Goal: Complete application form: Complete application form

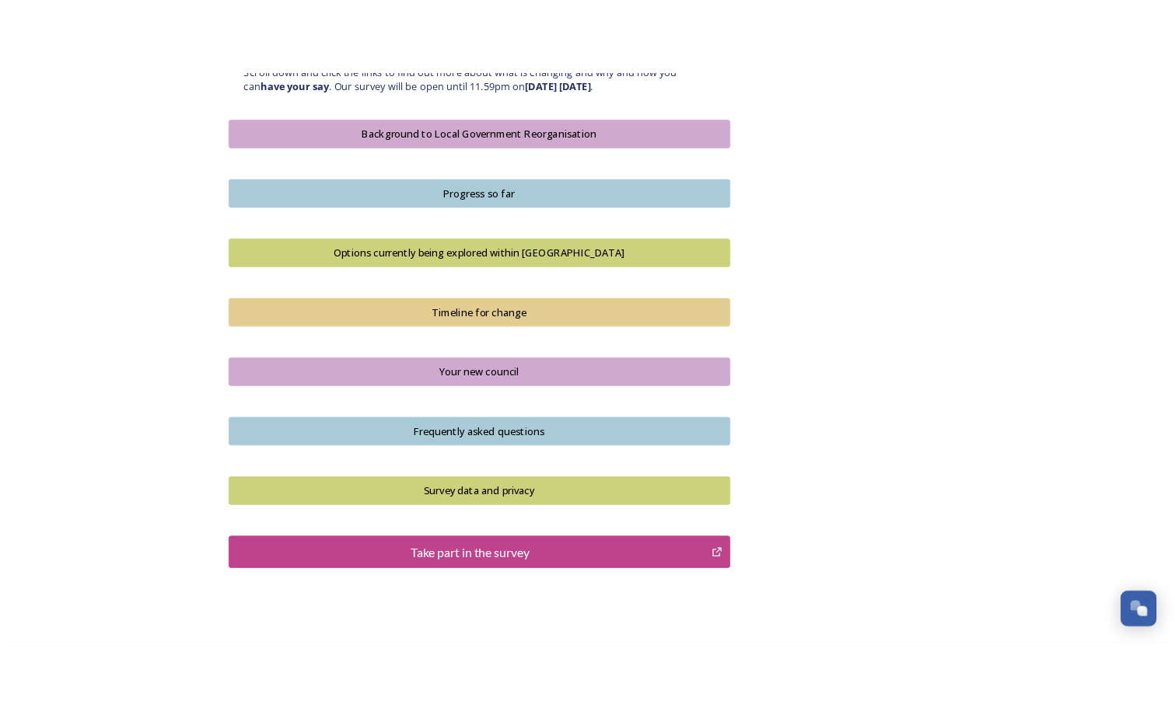
scroll to position [441, 0]
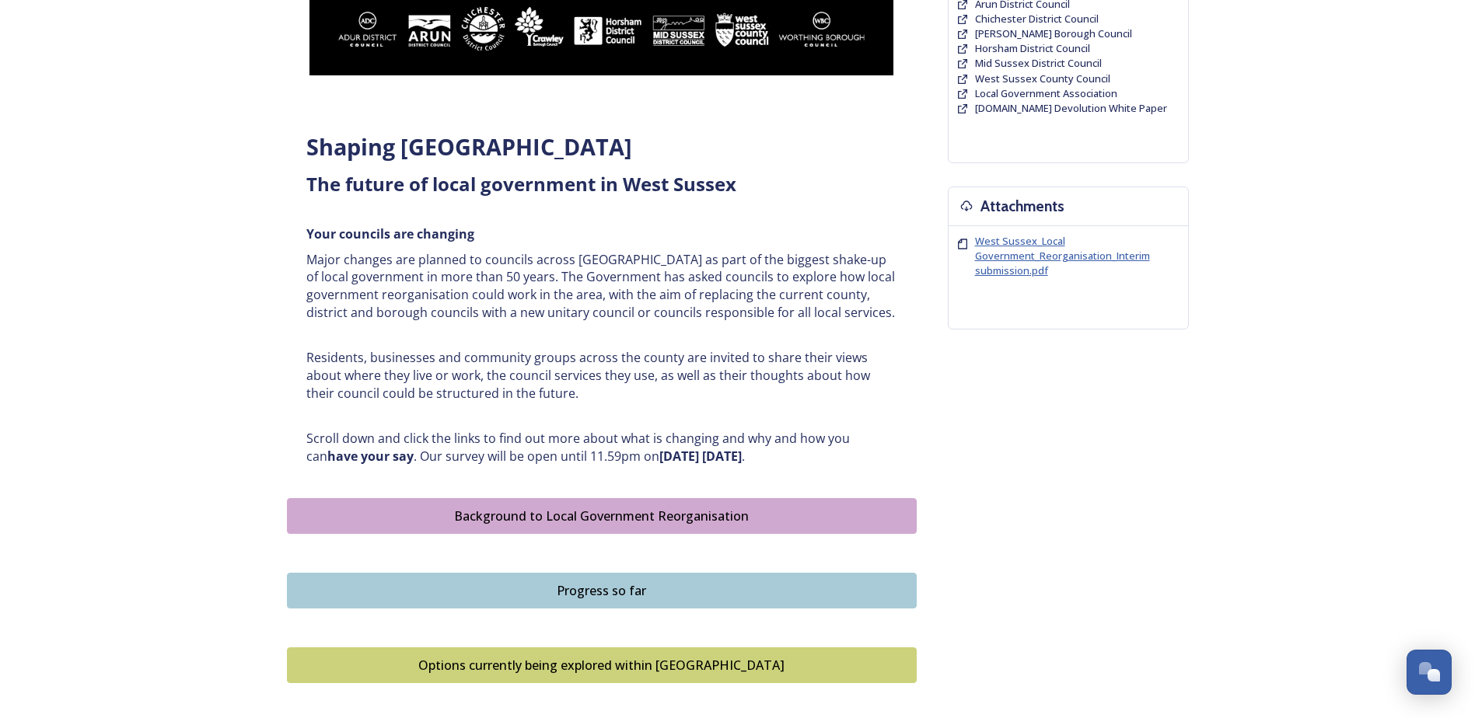
click at [1004, 257] on span "West Sussex_Local Government_Reorganisation_Interim submission.pdf" at bounding box center [1062, 256] width 175 height 44
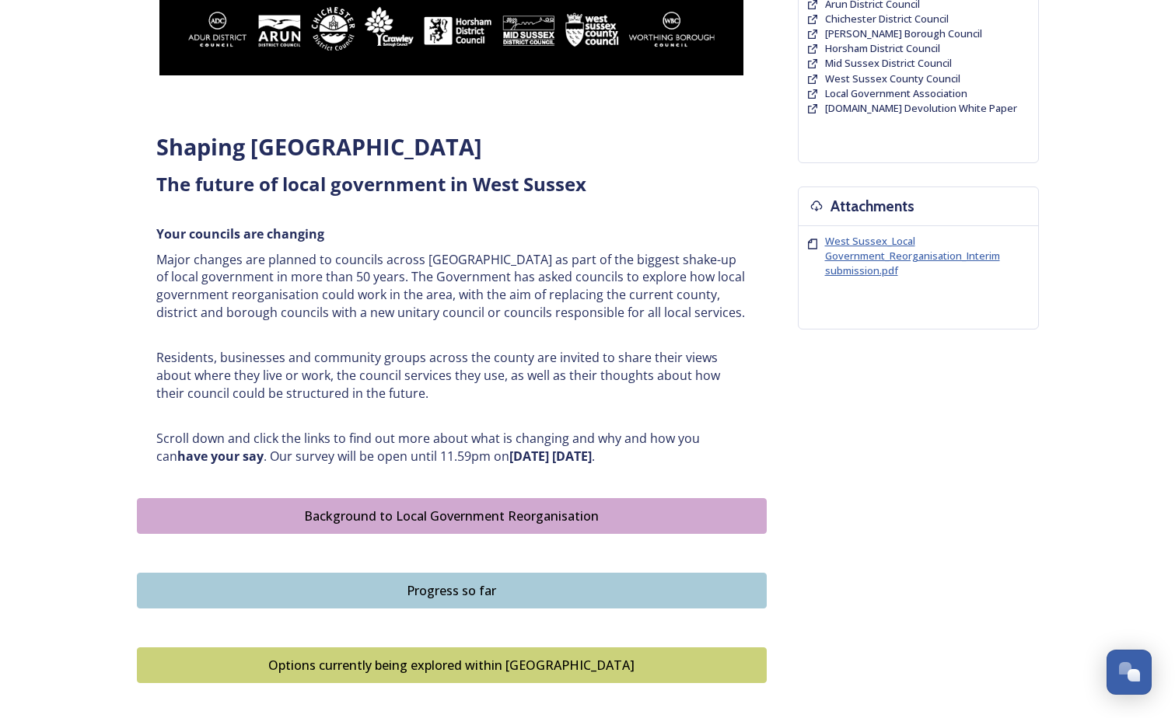
click at [857, 250] on span "West Sussex_Local Government_Reorganisation_Interim submission.pdf" at bounding box center [912, 256] width 175 height 44
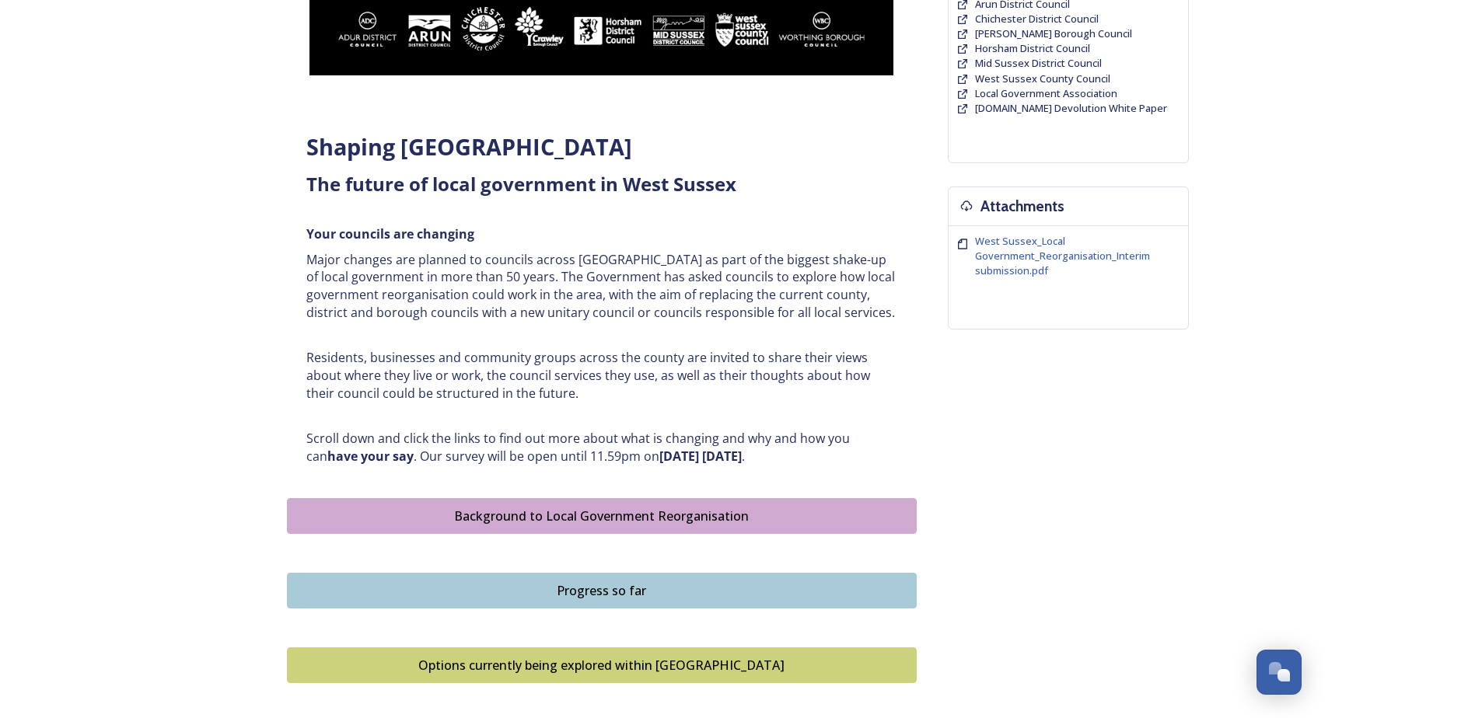
scroll to position [881, 0]
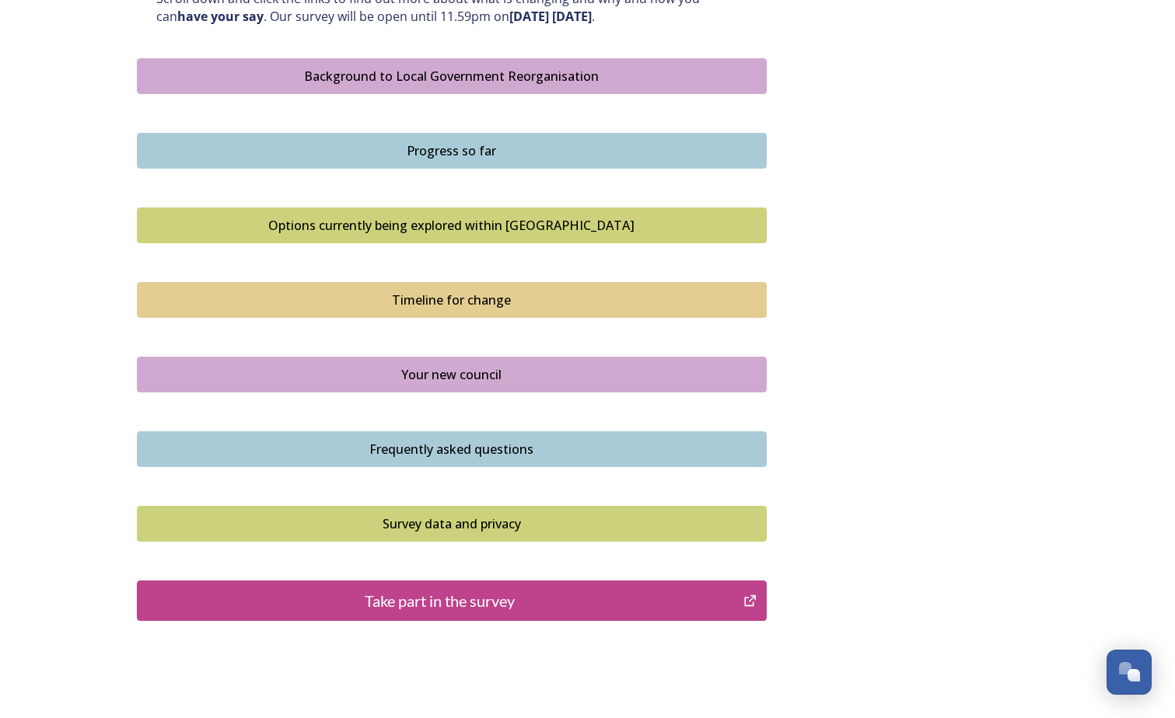
click at [420, 598] on div "Take part in the survey" at bounding box center [440, 600] width 590 height 23
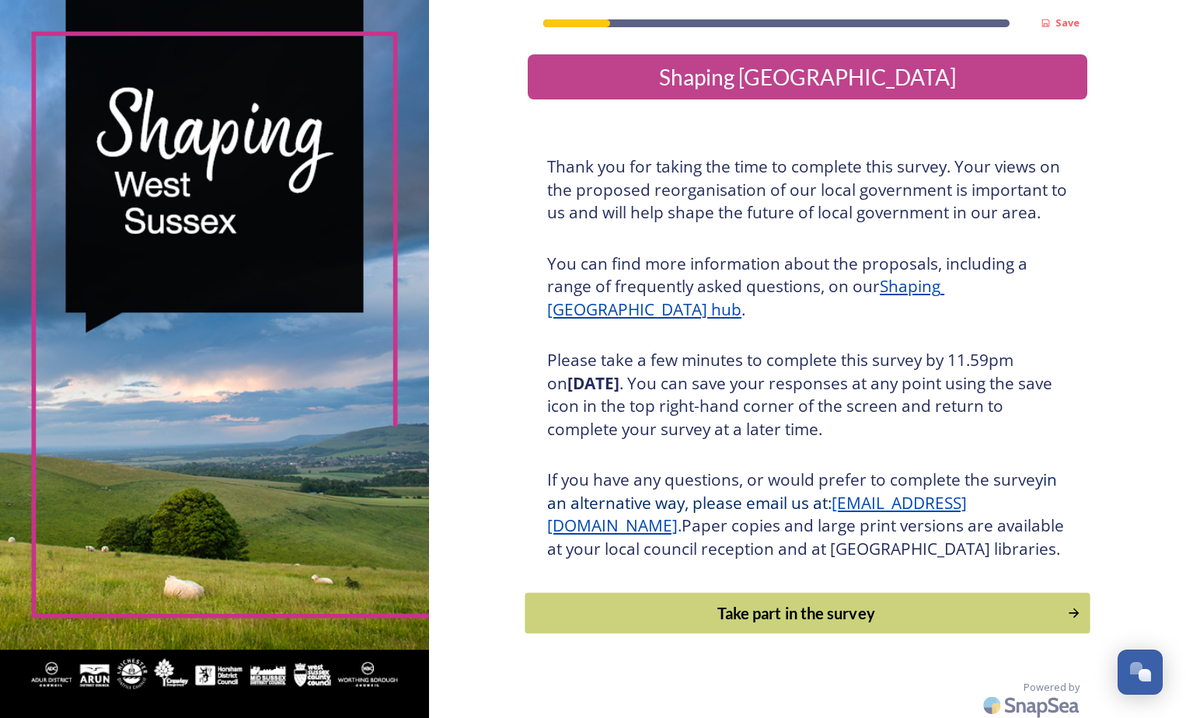
click at [815, 625] on div "Take part in the survey" at bounding box center [796, 613] width 525 height 23
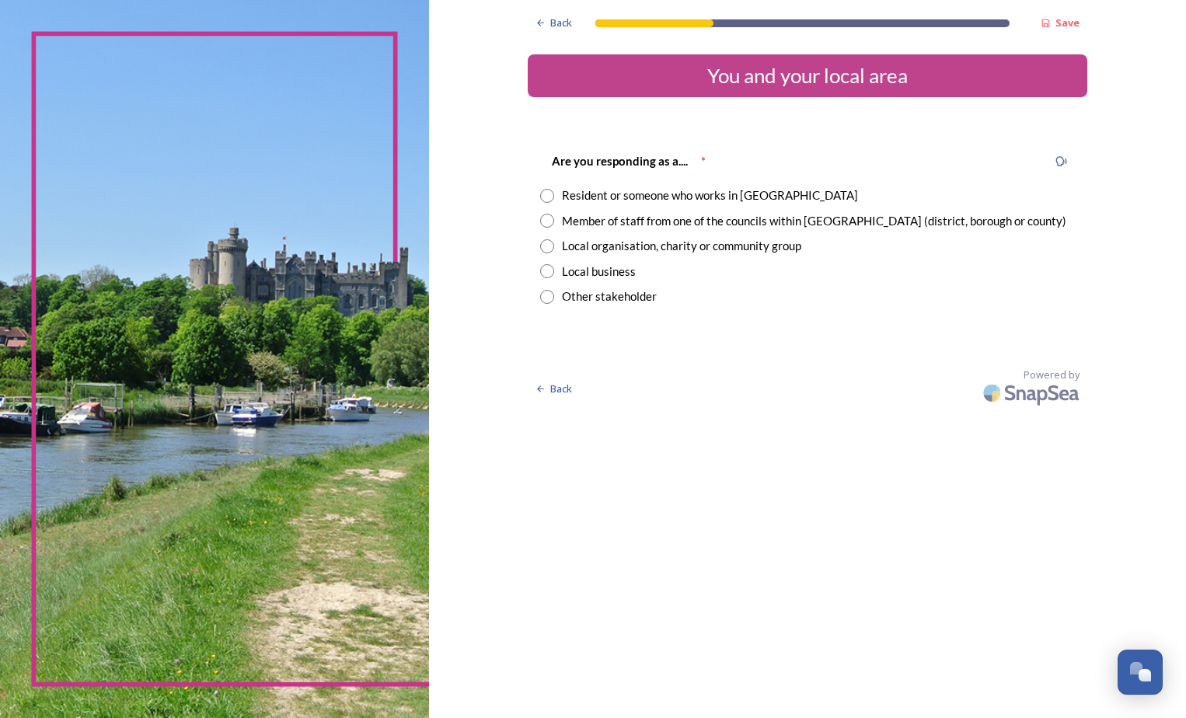
click at [553, 196] on input "radio" at bounding box center [547, 196] width 14 height 14
radio input "true"
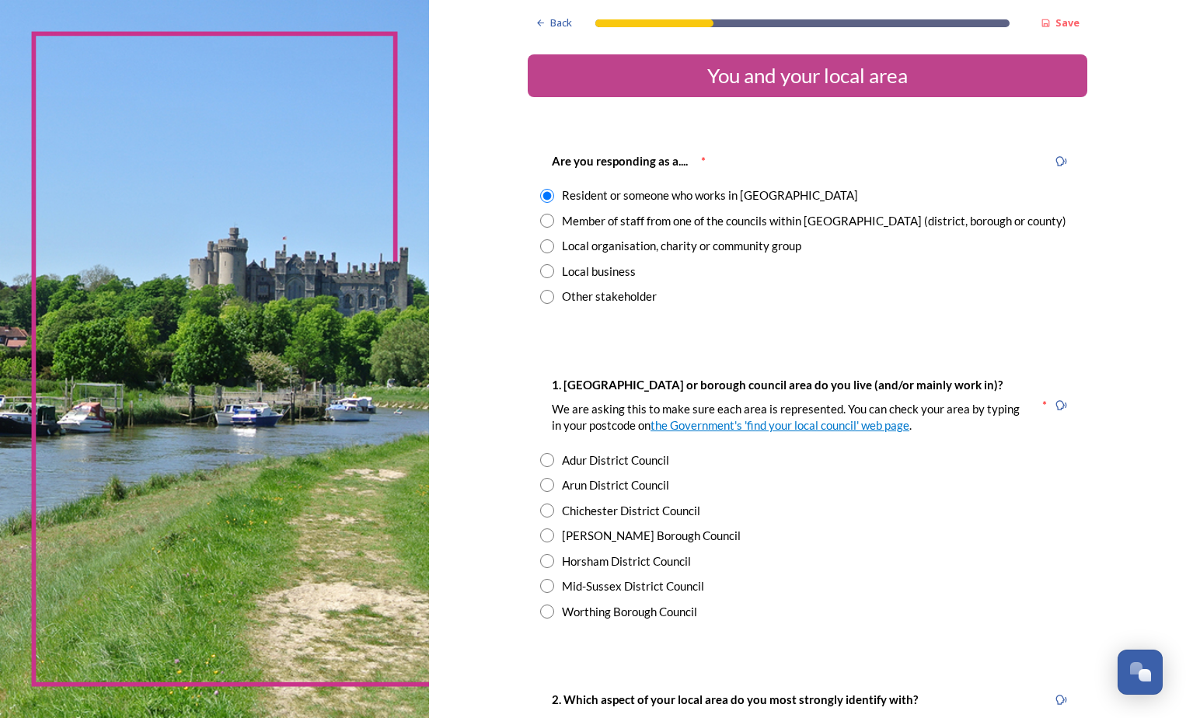
click at [540, 560] on input "radio" at bounding box center [547, 561] width 14 height 14
radio input "true"
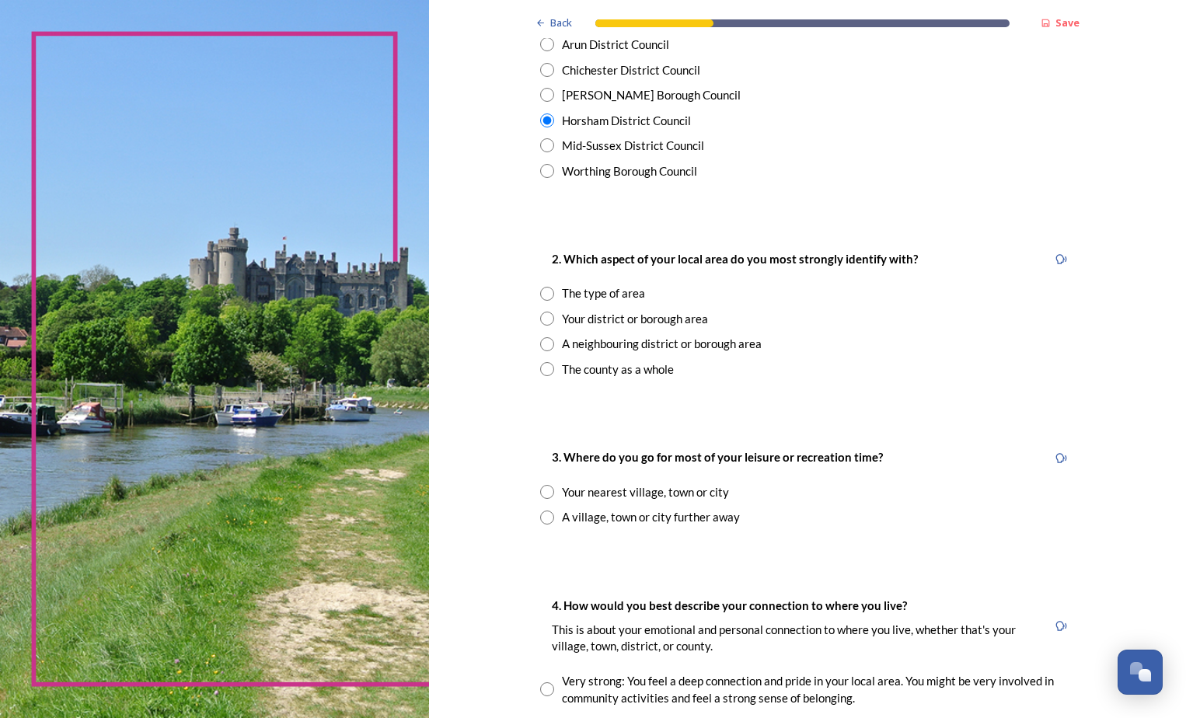
click at [546, 341] on input "radio" at bounding box center [547, 344] width 14 height 14
radio input "true"
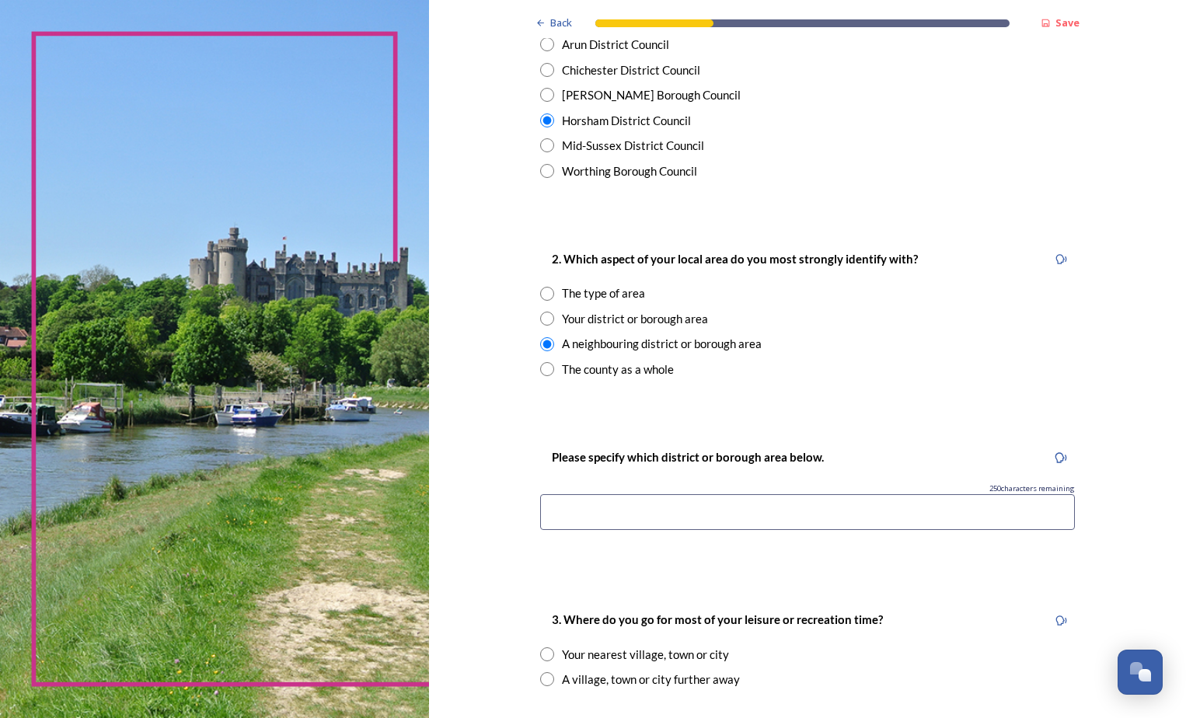
click at [615, 511] on input at bounding box center [807, 512] width 535 height 36
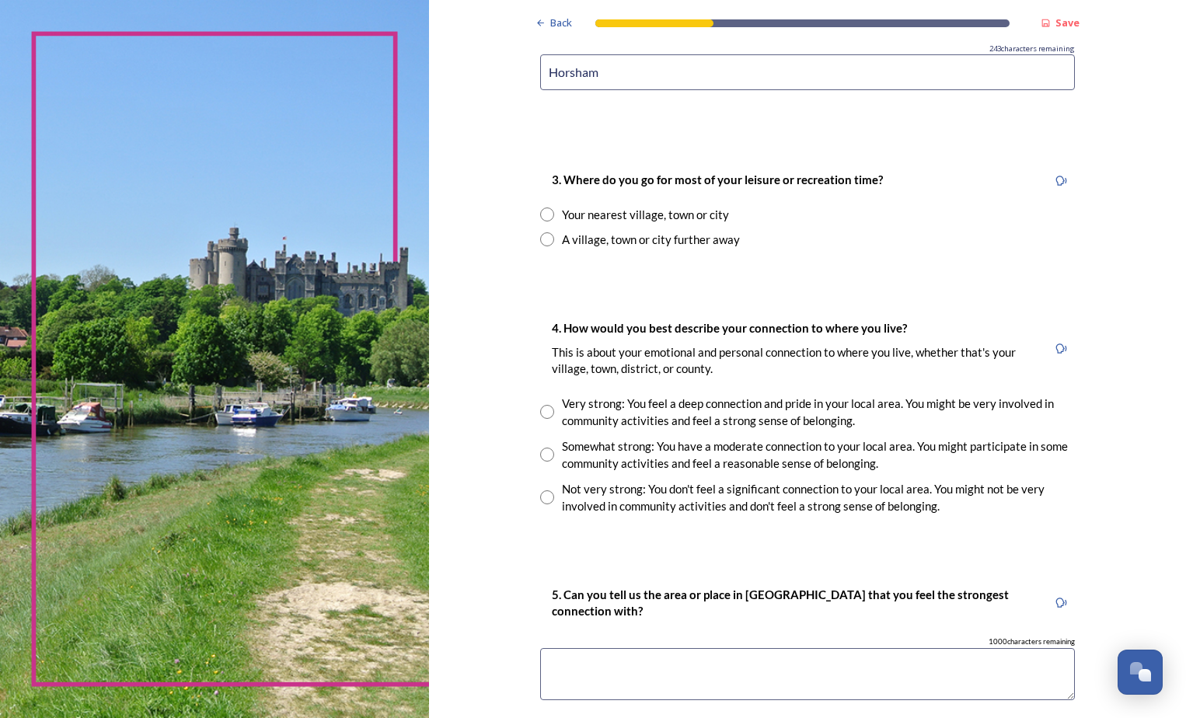
type input "Horsham"
click at [540, 211] on input "radio" at bounding box center [547, 215] width 14 height 14
radio input "true"
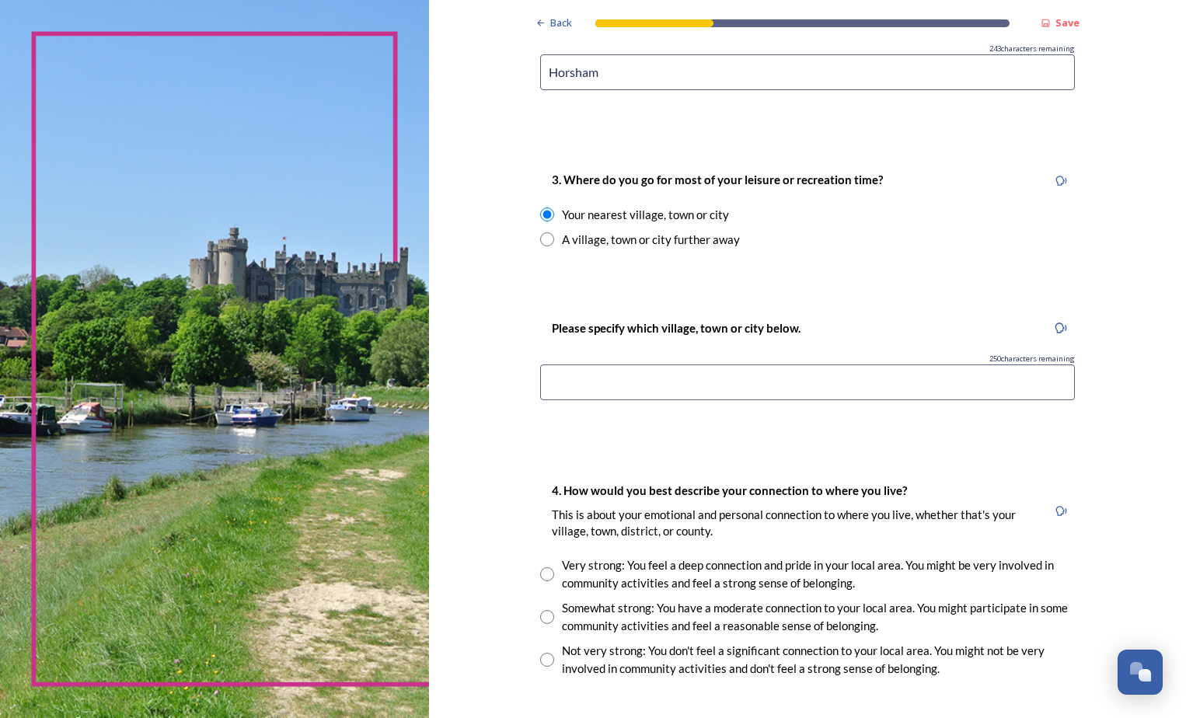
click at [540, 246] on input "radio" at bounding box center [547, 239] width 14 height 14
radio input "true"
click at [540, 214] on input "radio" at bounding box center [547, 215] width 14 height 14
radio input "true"
click at [540, 572] on input "radio" at bounding box center [547, 574] width 14 height 14
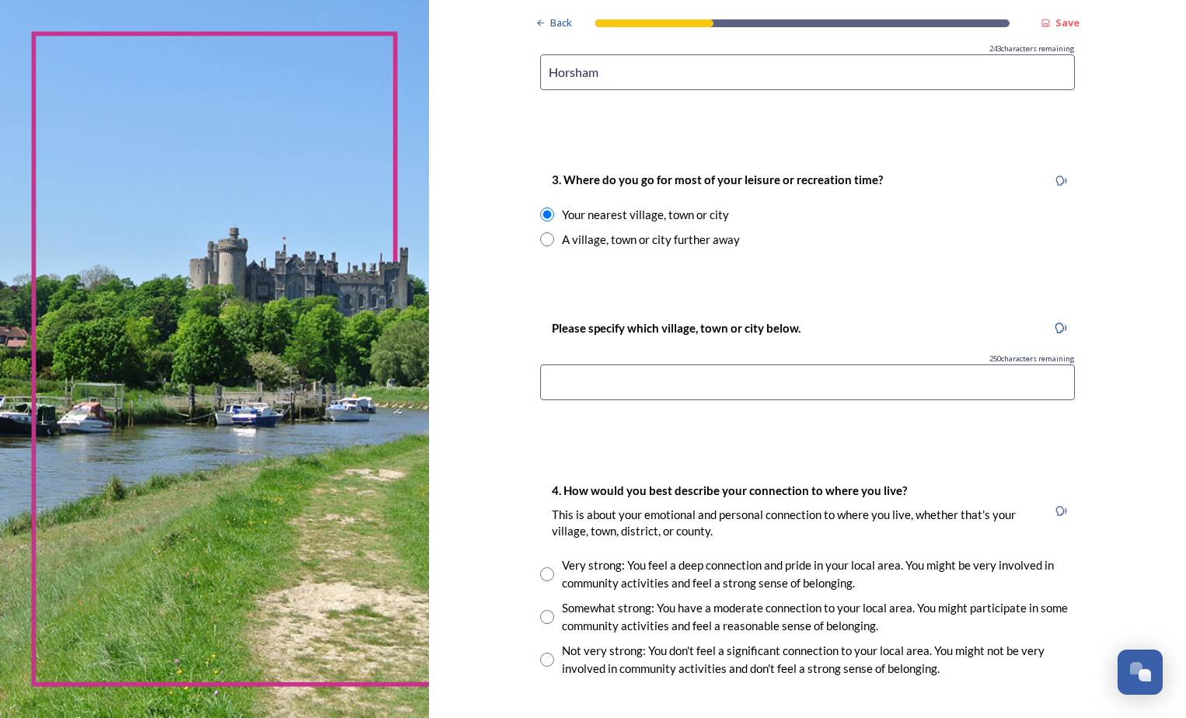
radio input "true"
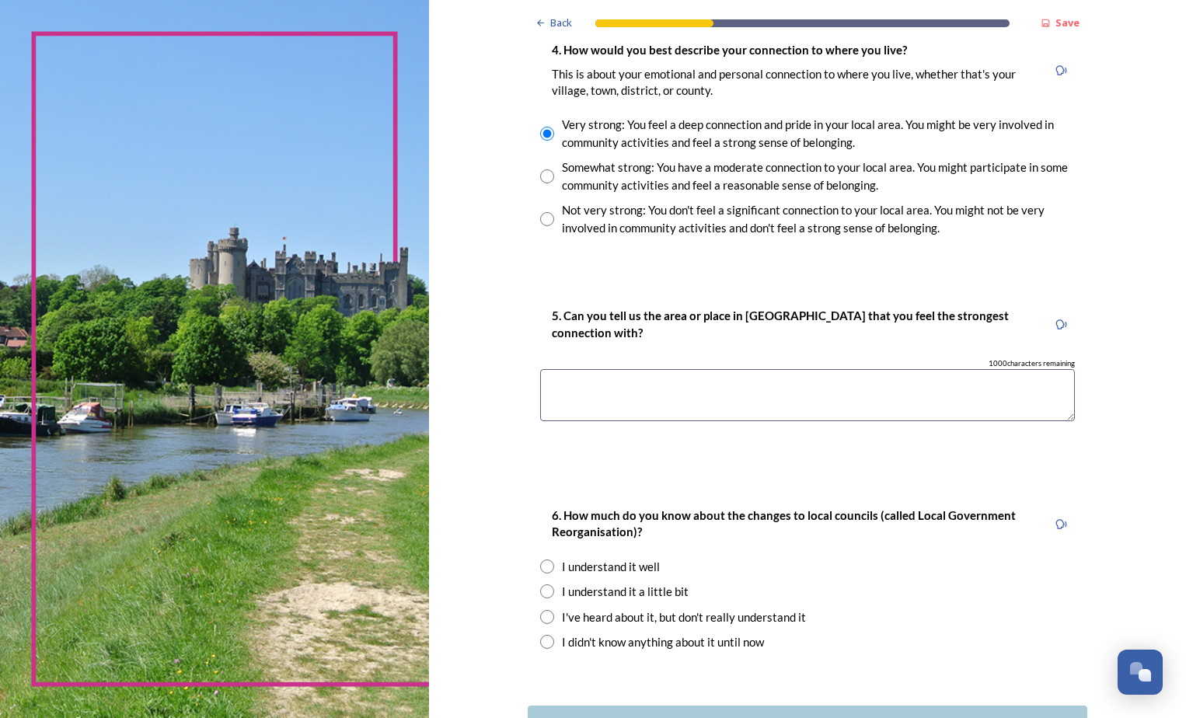
click at [700, 369] on textarea at bounding box center [807, 395] width 535 height 52
type textarea "[GEOGRAPHIC_DATA]"
click at [540, 564] on input "radio" at bounding box center [547, 567] width 14 height 14
radio input "true"
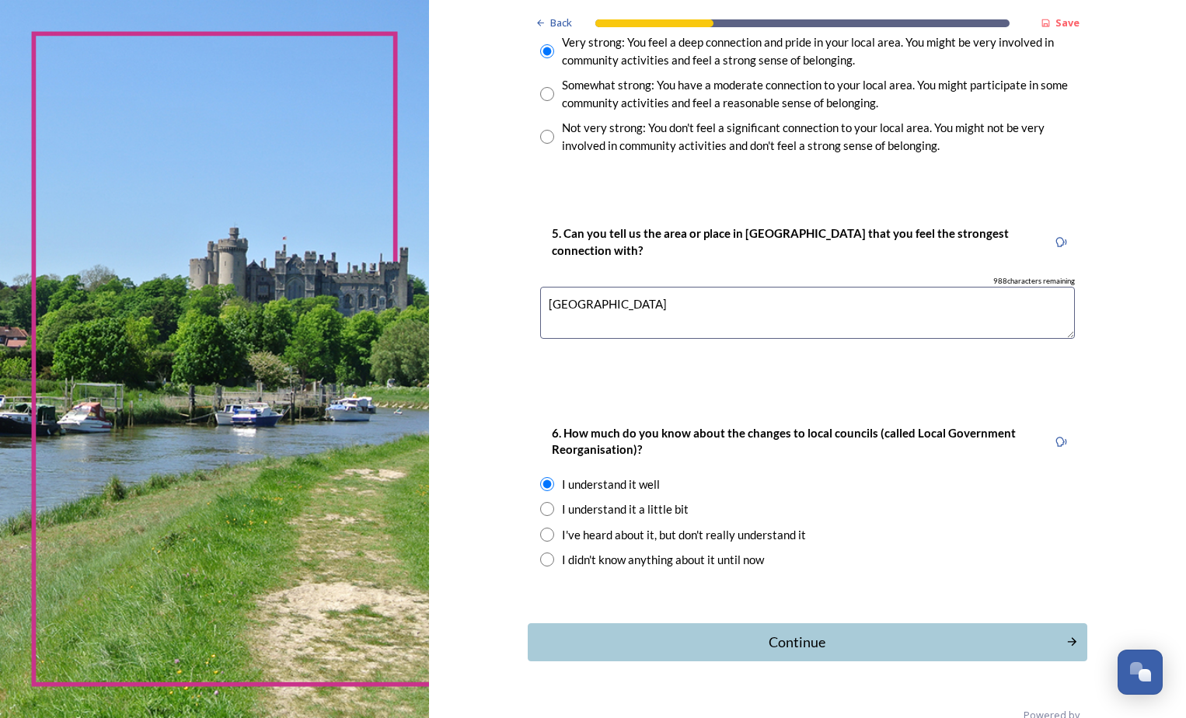
scroll to position [1437, 0]
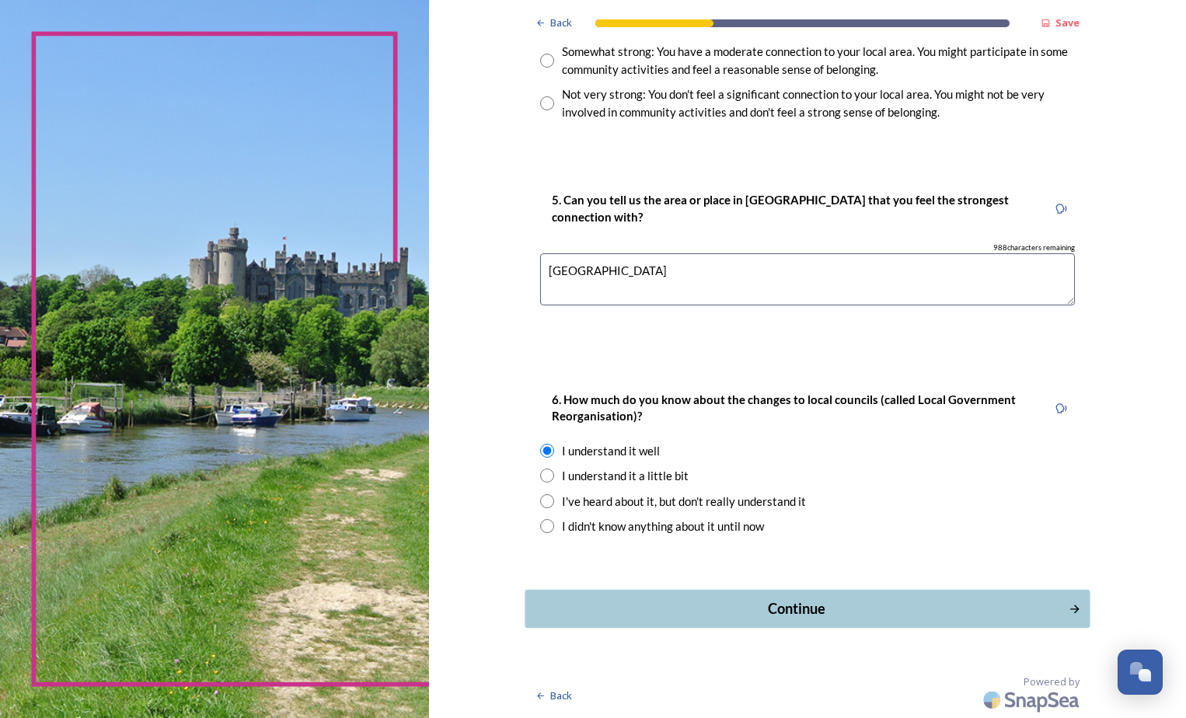
click at [796, 609] on div "Continue" at bounding box center [797, 609] width 526 height 21
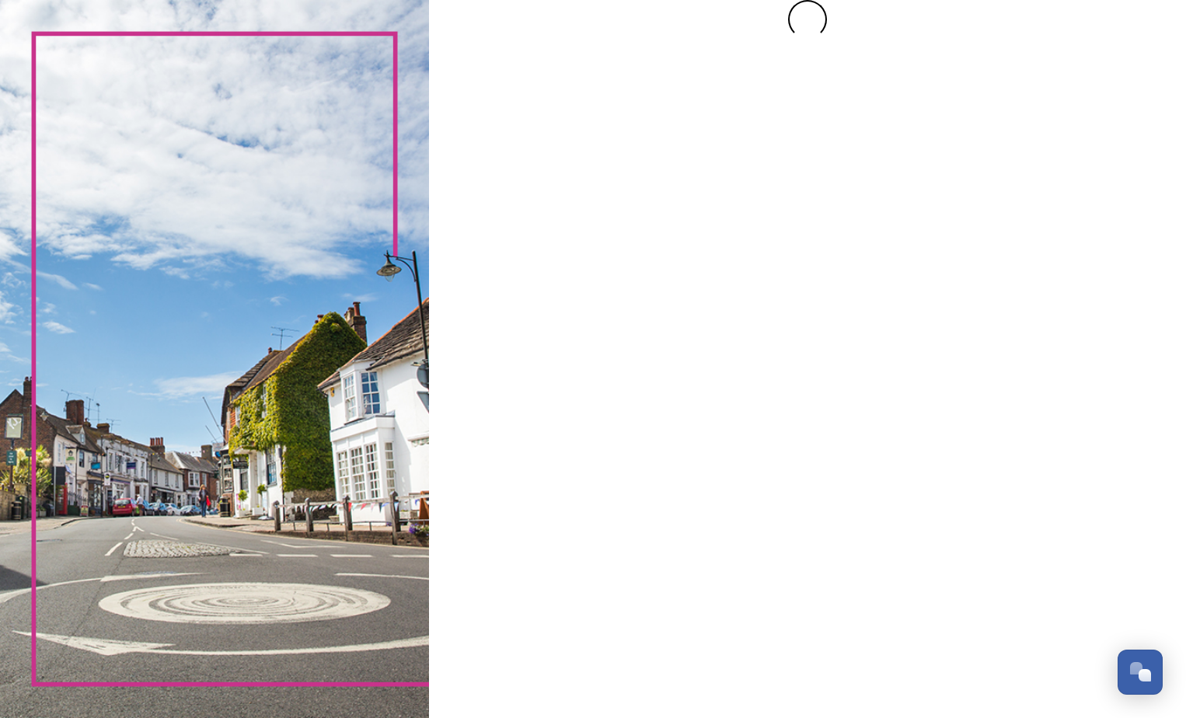
scroll to position [0, 0]
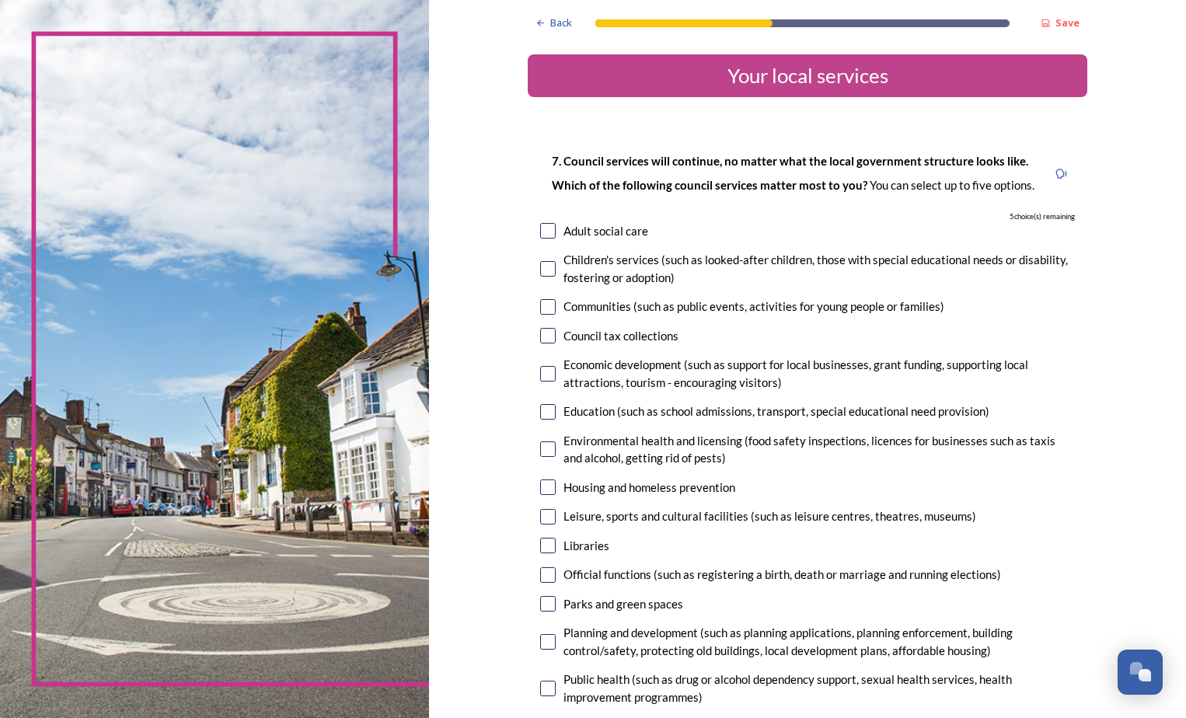
click at [543, 309] on input "checkbox" at bounding box center [548, 307] width 16 height 16
checkbox input "true"
click at [542, 369] on input "checkbox" at bounding box center [548, 374] width 16 height 16
checkbox input "true"
click at [543, 490] on input "checkbox" at bounding box center [548, 488] width 16 height 16
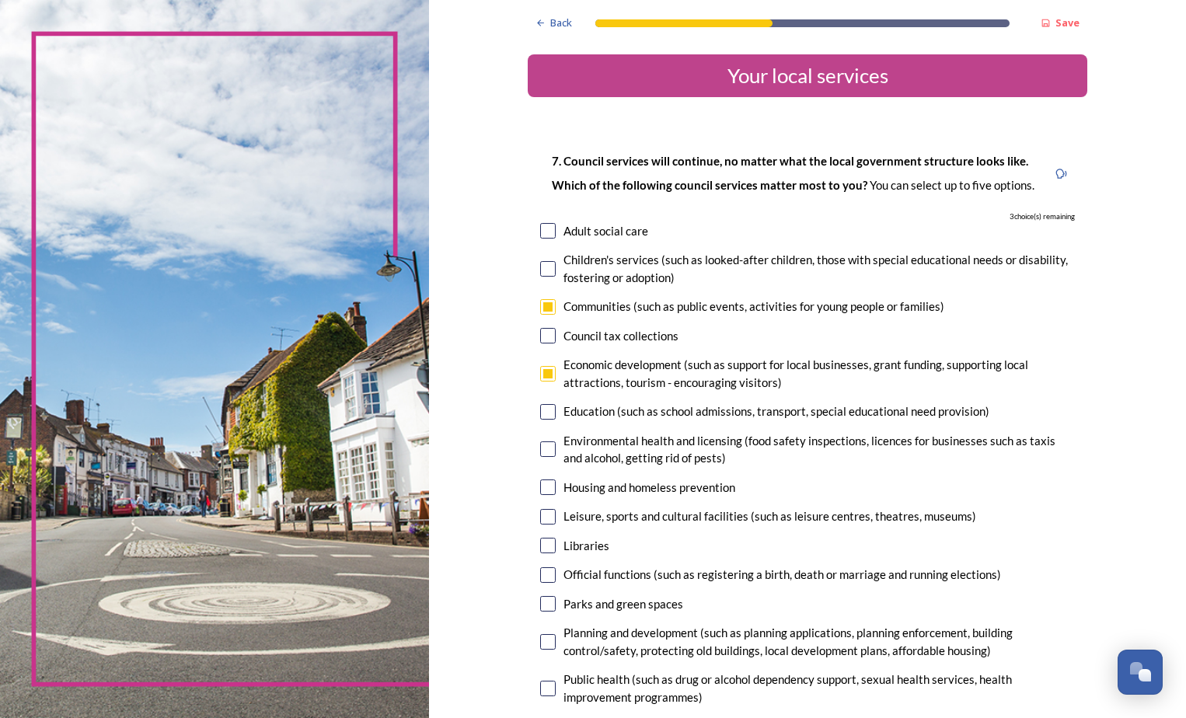
checkbox input "true"
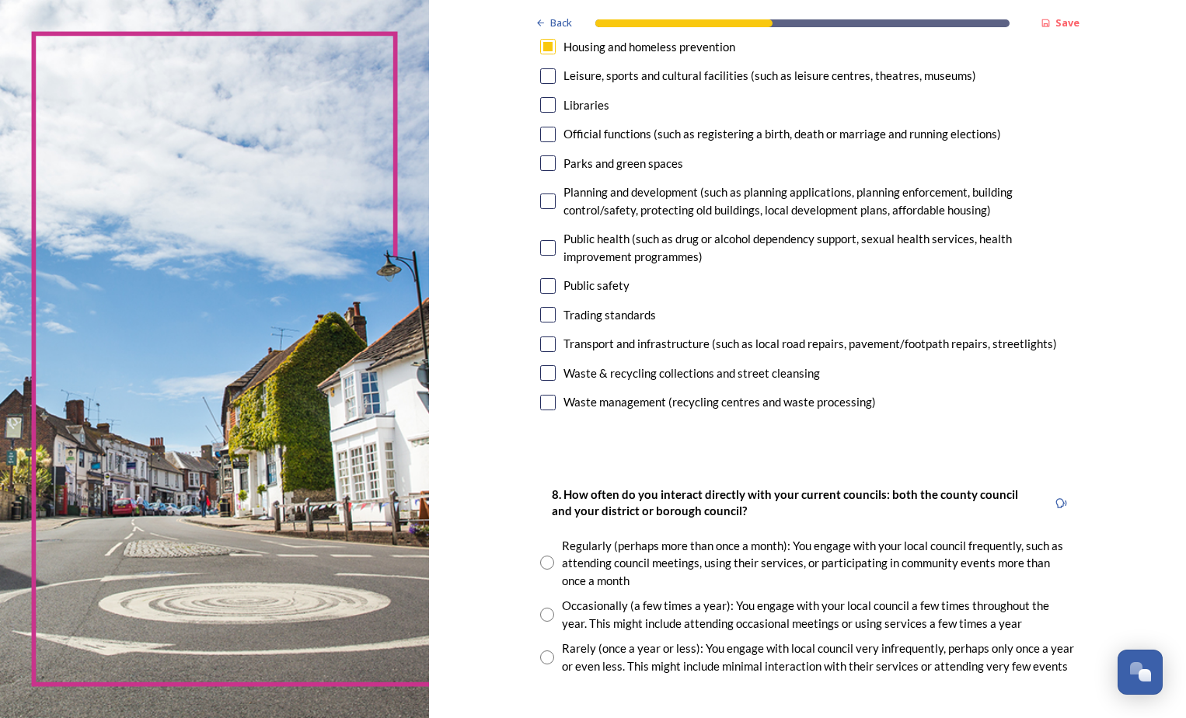
click at [544, 198] on input "checkbox" at bounding box center [548, 202] width 16 height 16
checkbox input "true"
click at [544, 344] on input "checkbox" at bounding box center [548, 345] width 16 height 16
checkbox input "true"
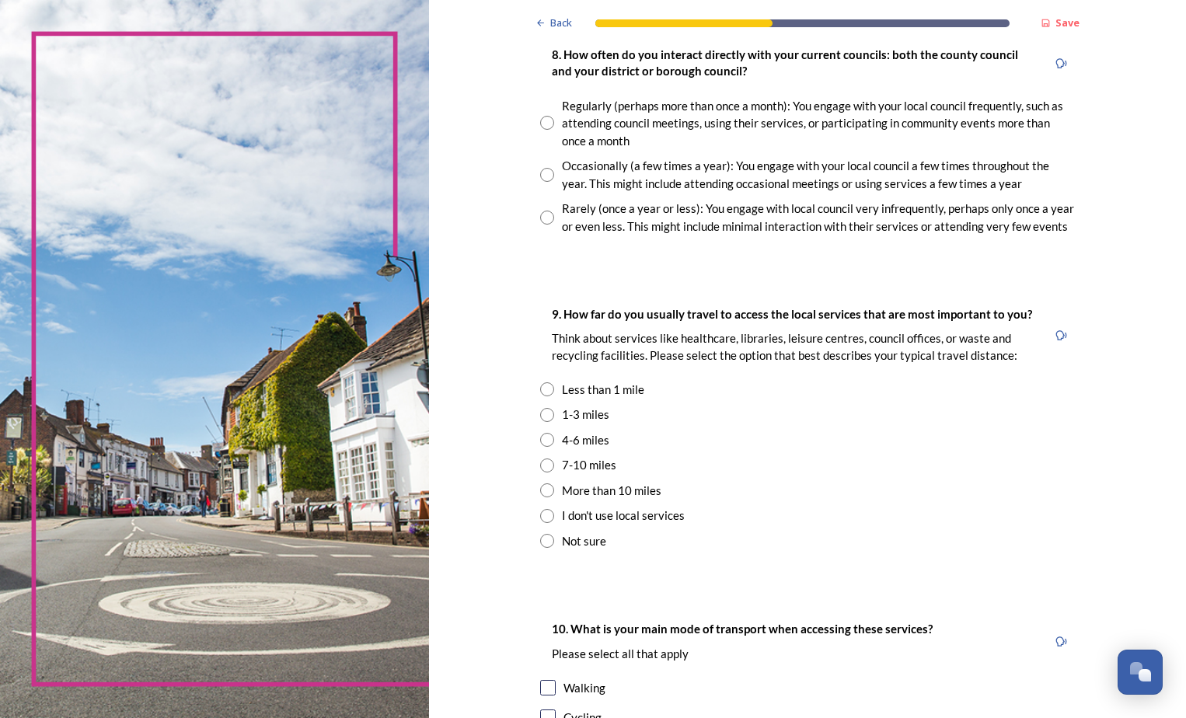
click at [541, 176] on input "radio" at bounding box center [547, 175] width 14 height 14
radio input "true"
click at [546, 414] on input "radio" at bounding box center [547, 415] width 14 height 14
radio input "true"
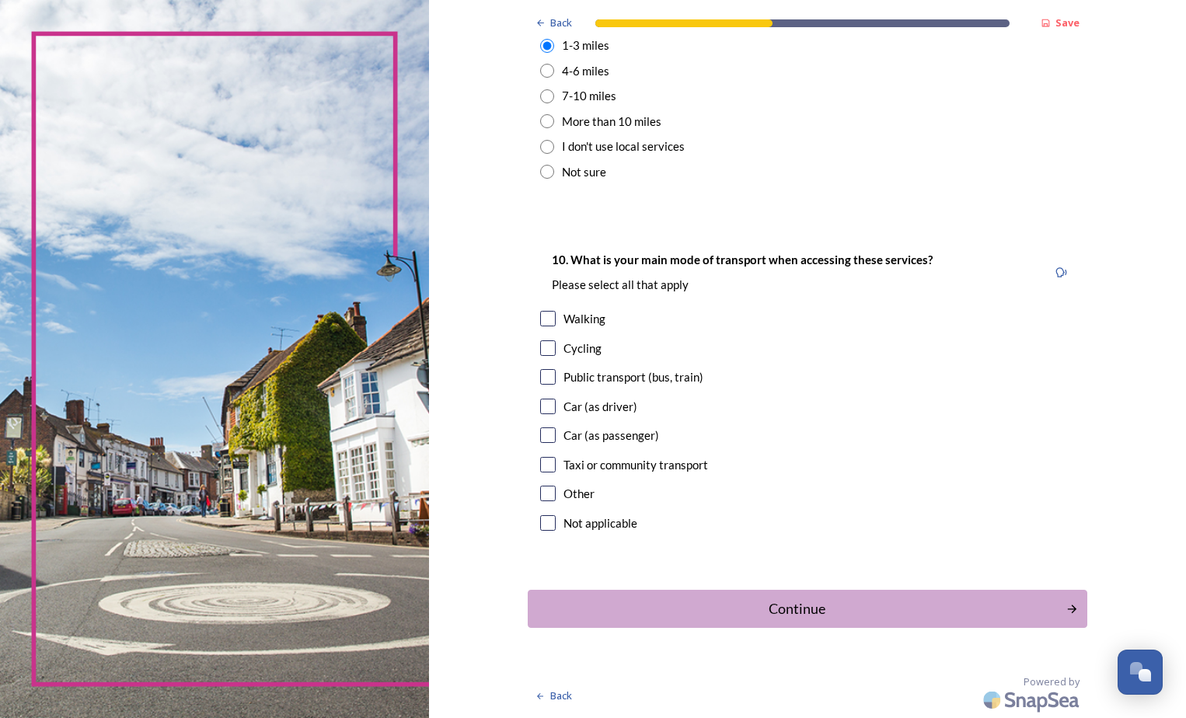
click at [549, 375] on input "checkbox" at bounding box center [548, 377] width 16 height 16
checkbox input "true"
click at [793, 604] on div "Continue" at bounding box center [797, 609] width 526 height 21
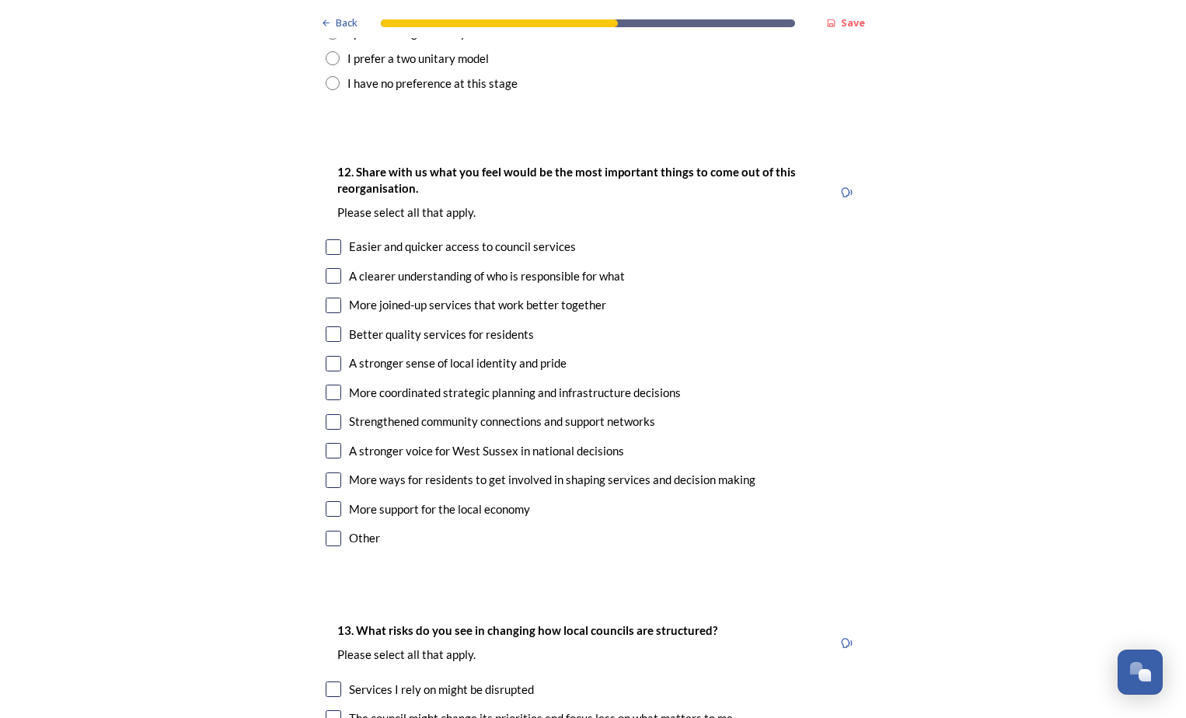
scroll to position [1762, 0]
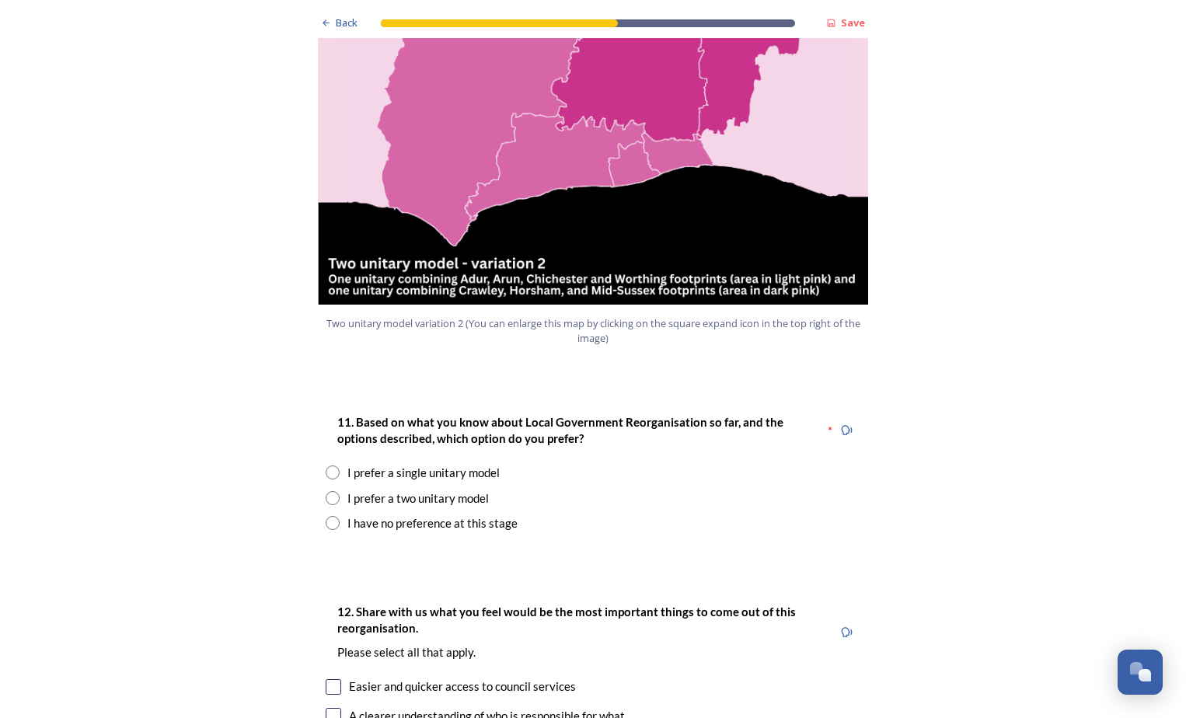
click at [333, 491] on input "radio" at bounding box center [333, 498] width 14 height 14
radio input "true"
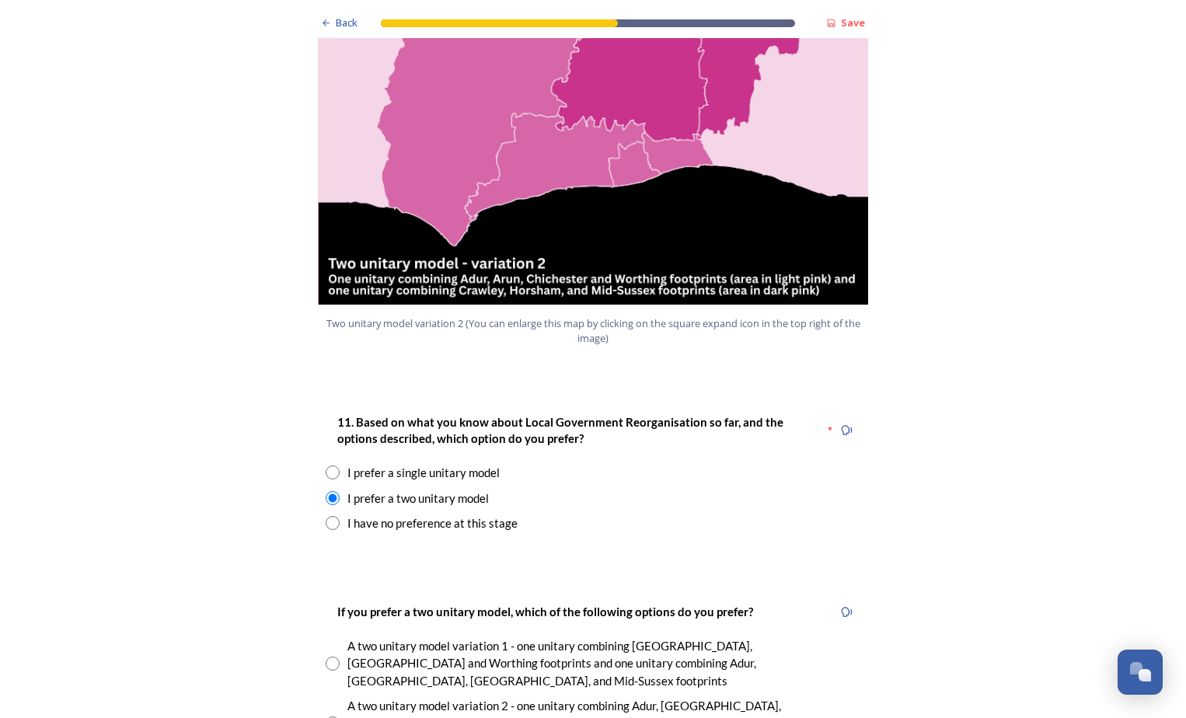
click at [326, 717] on input "radio" at bounding box center [333, 724] width 14 height 14
radio input "true"
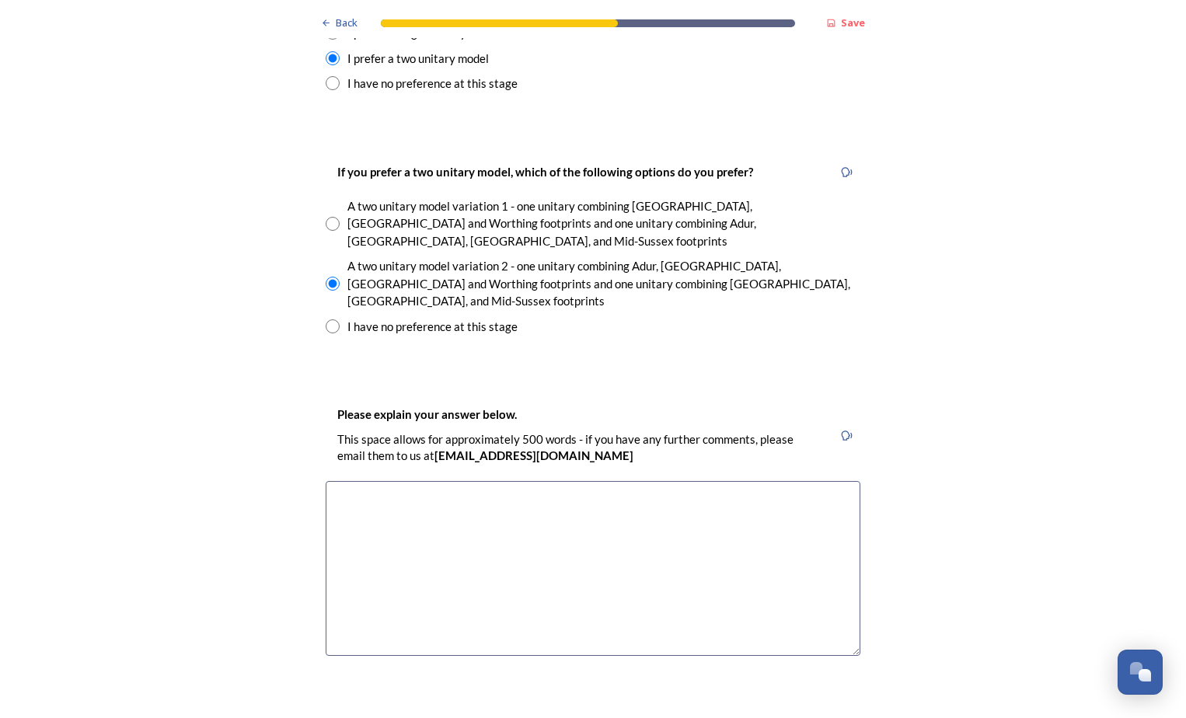
click at [497, 481] on textarea at bounding box center [593, 568] width 535 height 175
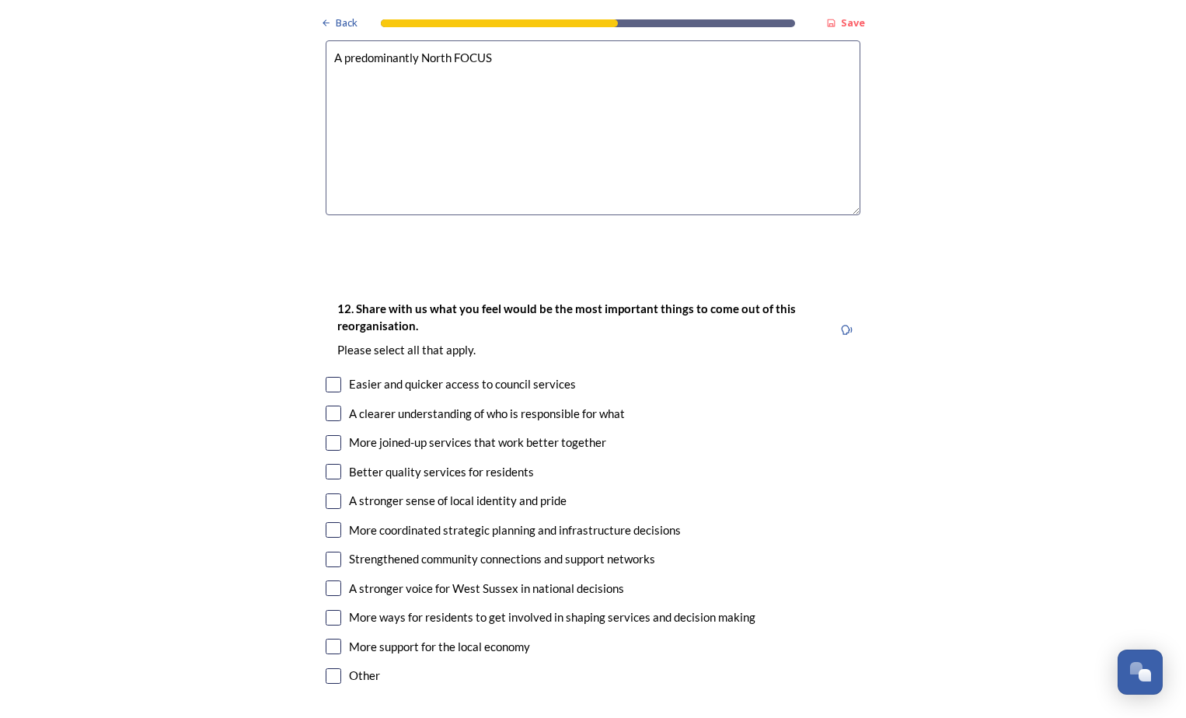
type textarea "A predominantly North FOCUS"
click at [332, 406] on input "checkbox" at bounding box center [334, 414] width 16 height 16
checkbox input "true"
click at [328, 610] on input "checkbox" at bounding box center [334, 618] width 16 height 16
checkbox input "true"
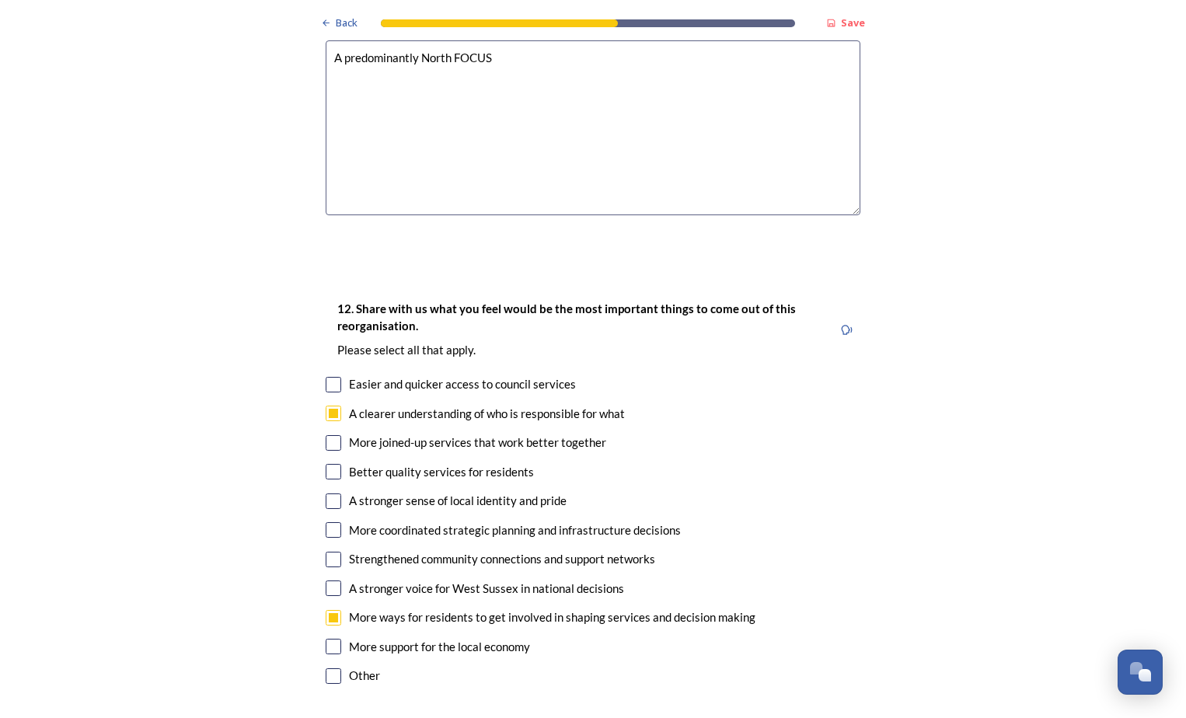
click at [327, 581] on input "checkbox" at bounding box center [334, 589] width 16 height 16
checkbox input "true"
click at [334, 552] on input "checkbox" at bounding box center [334, 560] width 16 height 16
checkbox input "true"
click at [328, 464] on input "checkbox" at bounding box center [334, 472] width 16 height 16
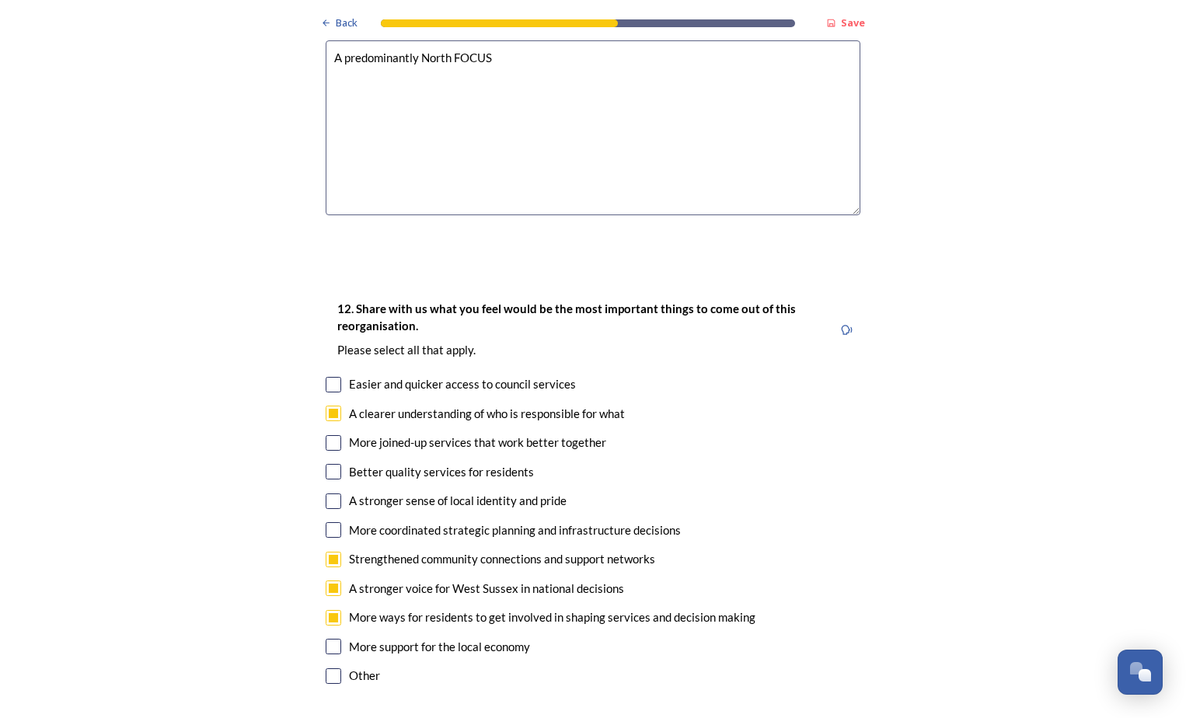
checkbox input "true"
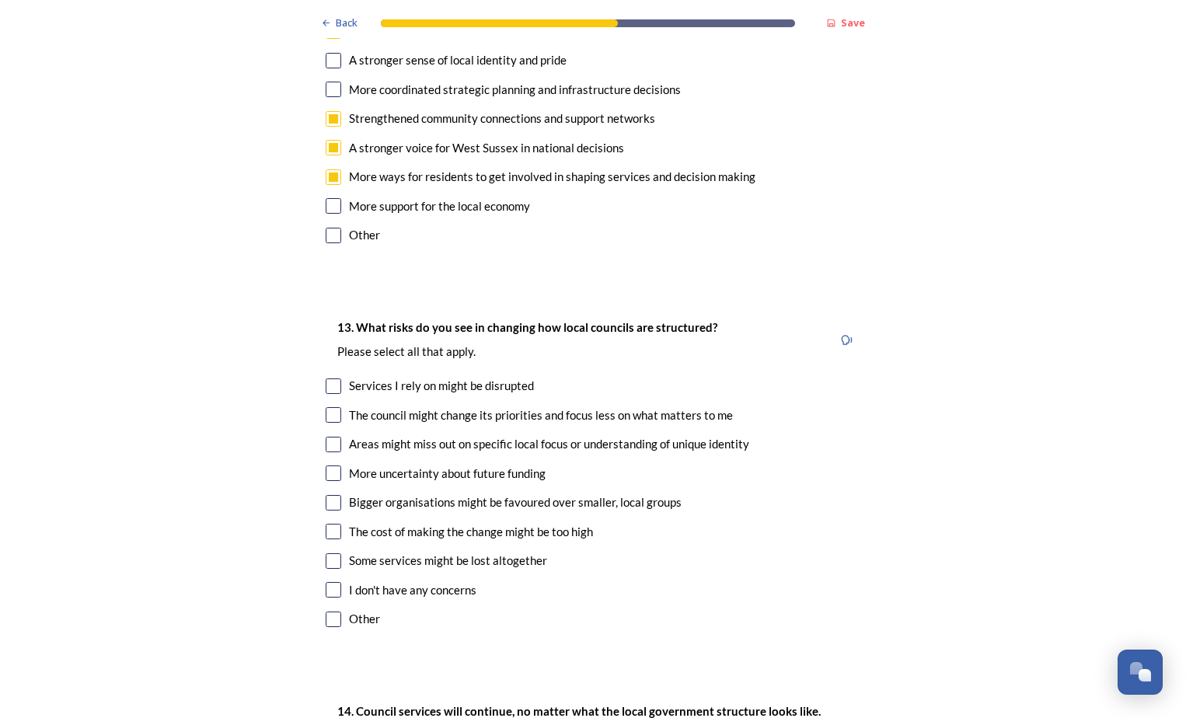
click at [326, 379] on input "checkbox" at bounding box center [334, 387] width 16 height 16
checkbox input "true"
click at [327, 407] on input "checkbox" at bounding box center [334, 415] width 16 height 16
checkbox input "true"
click at [330, 495] on input "checkbox" at bounding box center [334, 503] width 16 height 16
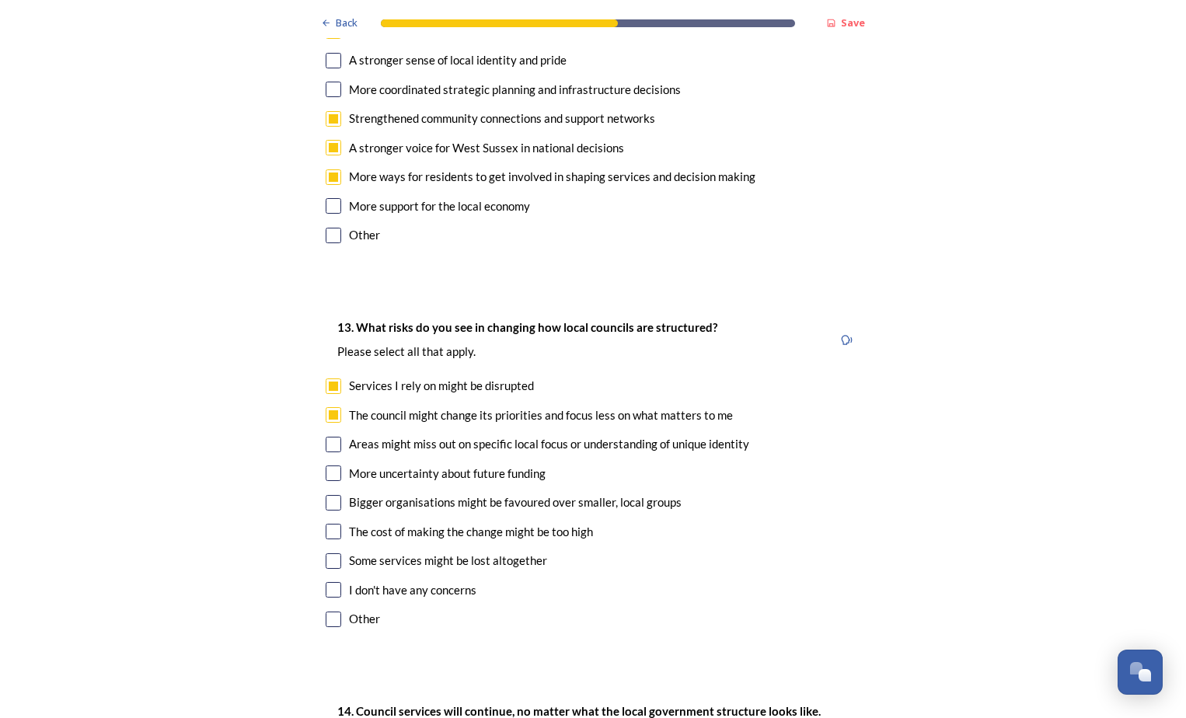
checkbox input "true"
click at [326, 524] on input "checkbox" at bounding box center [334, 532] width 16 height 16
checkbox input "true"
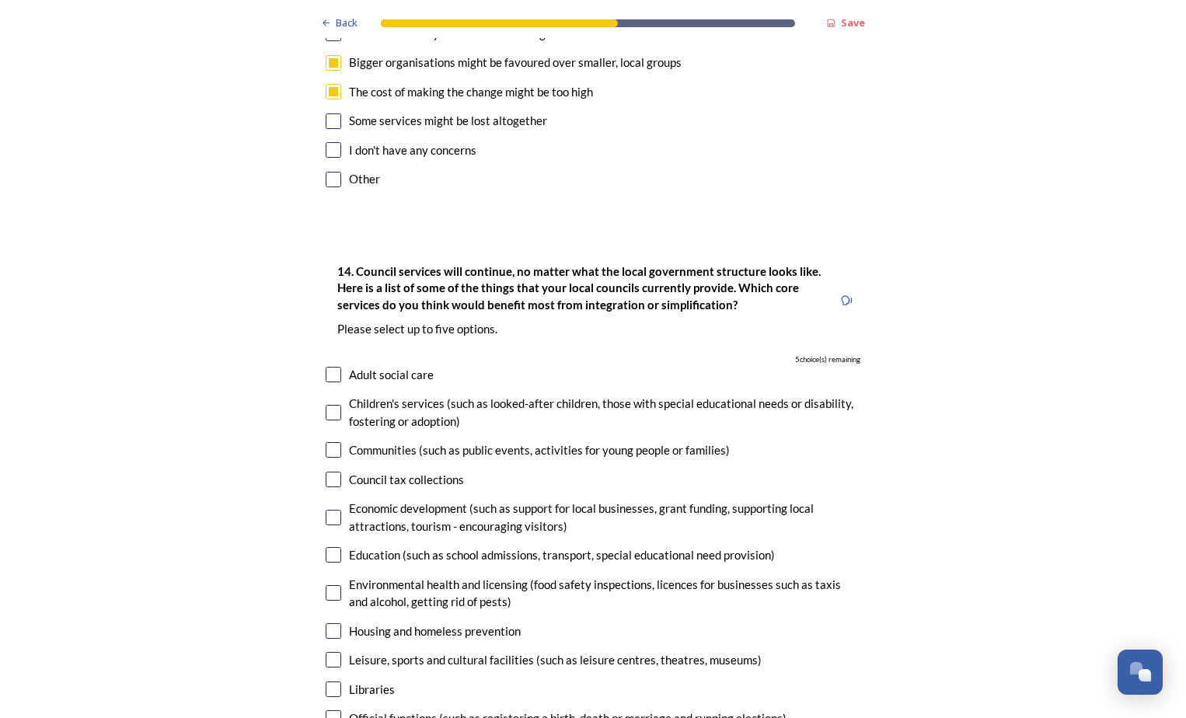
click at [326, 472] on input "checkbox" at bounding box center [334, 480] width 16 height 16
checkbox input "true"
click at [331, 510] on input "checkbox" at bounding box center [334, 518] width 16 height 16
checkbox input "true"
click at [329, 547] on input "checkbox" at bounding box center [334, 555] width 16 height 16
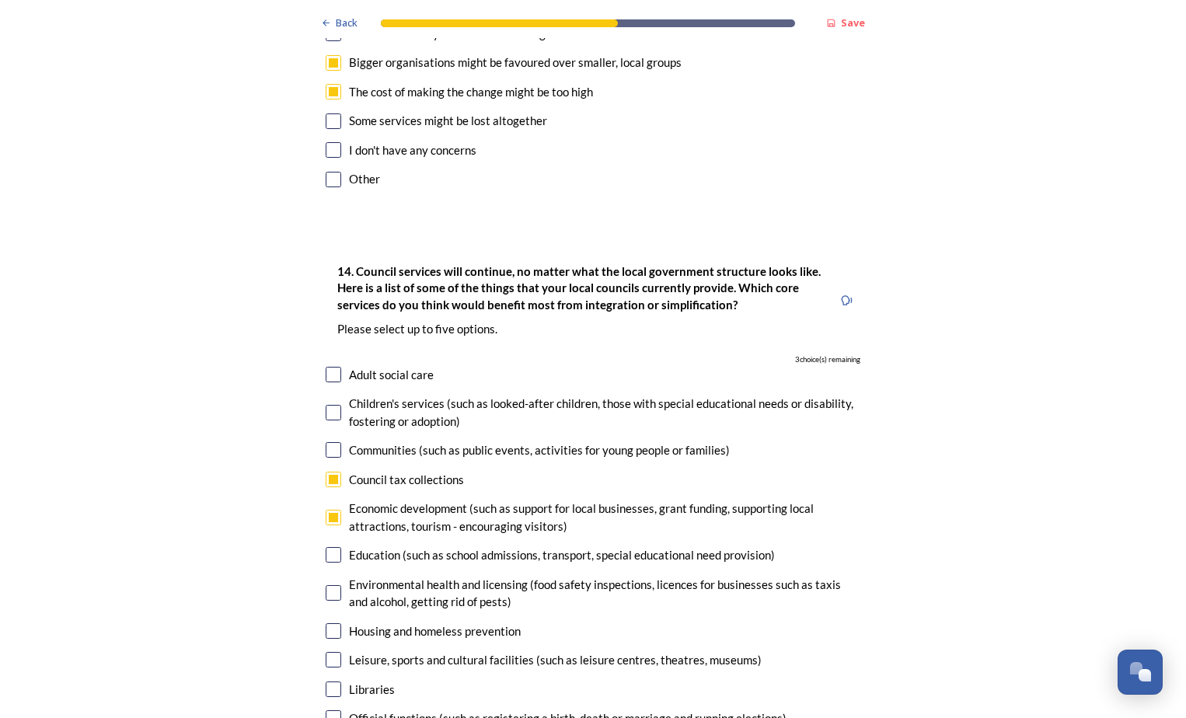
checkbox input "true"
click at [332, 623] on input "checkbox" at bounding box center [334, 631] width 16 height 16
checkbox input "true"
click at [330, 652] on input "checkbox" at bounding box center [334, 660] width 16 height 16
checkbox input "true"
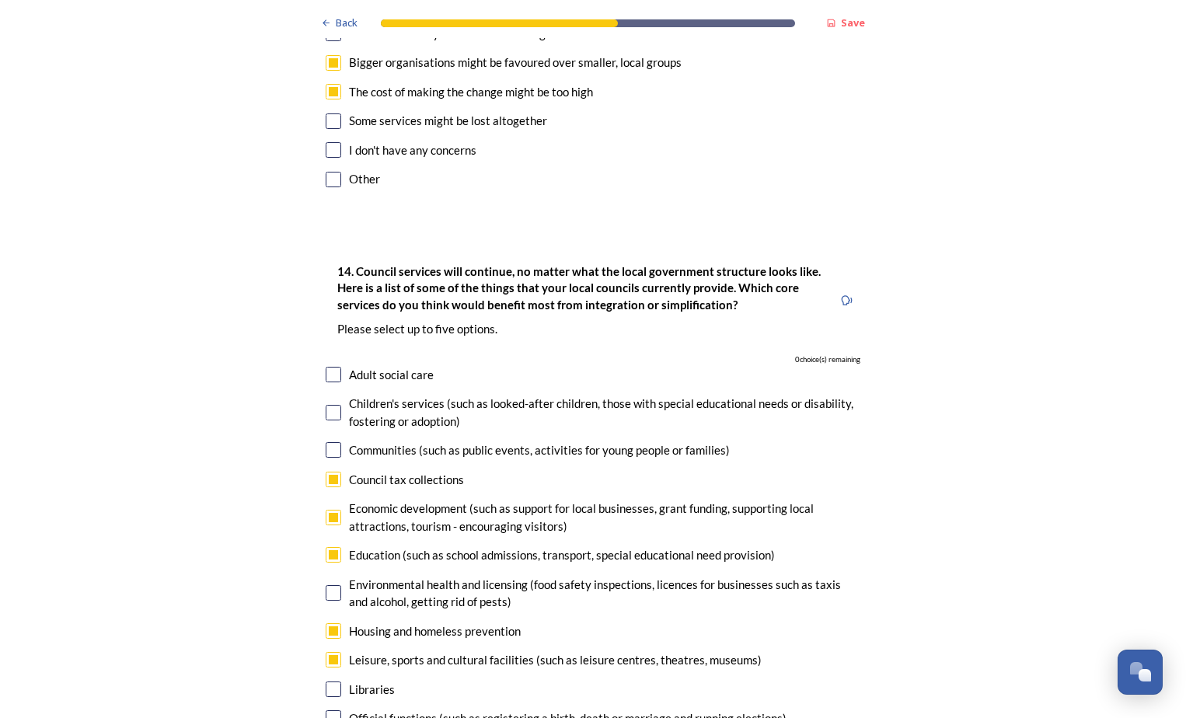
scroll to position [3964, 0]
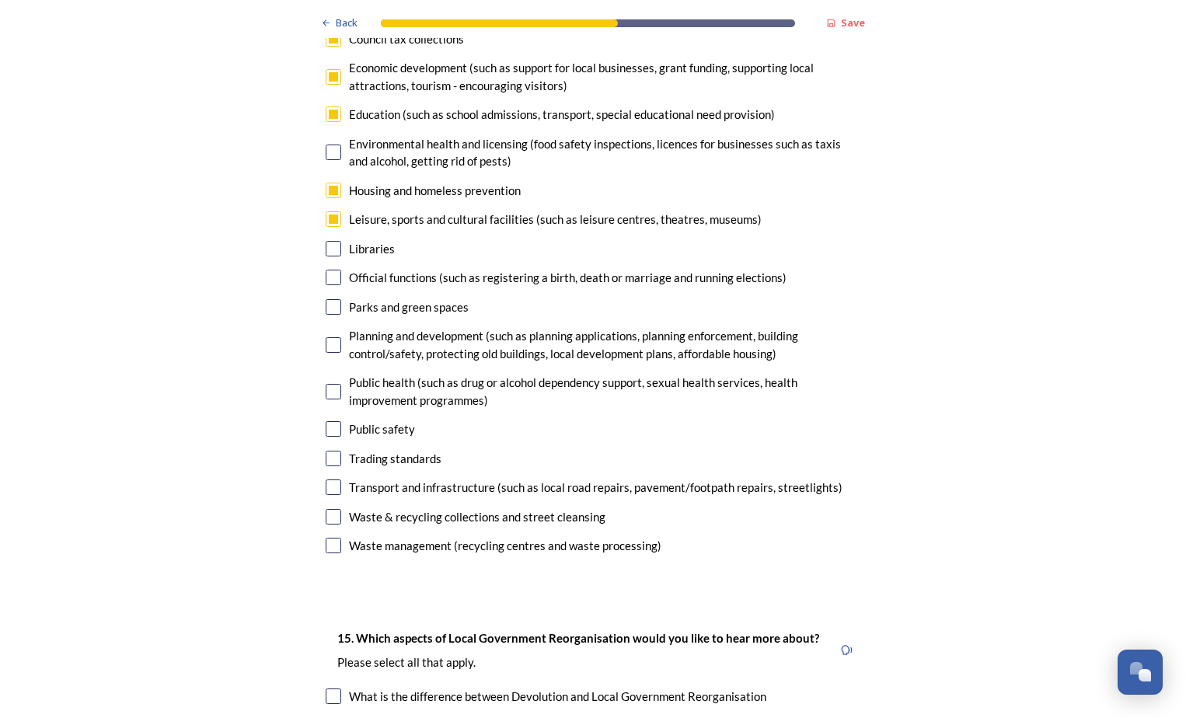
drag, startPoint x: 329, startPoint y: 260, endPoint x: 297, endPoint y: 253, distance: 32.5
click at [328, 337] on input "checkbox" at bounding box center [334, 345] width 16 height 16
checkbox input "false"
click at [333, 480] on input "checkbox" at bounding box center [334, 488] width 16 height 16
click at [328, 480] on input "checkbox" at bounding box center [334, 488] width 16 height 16
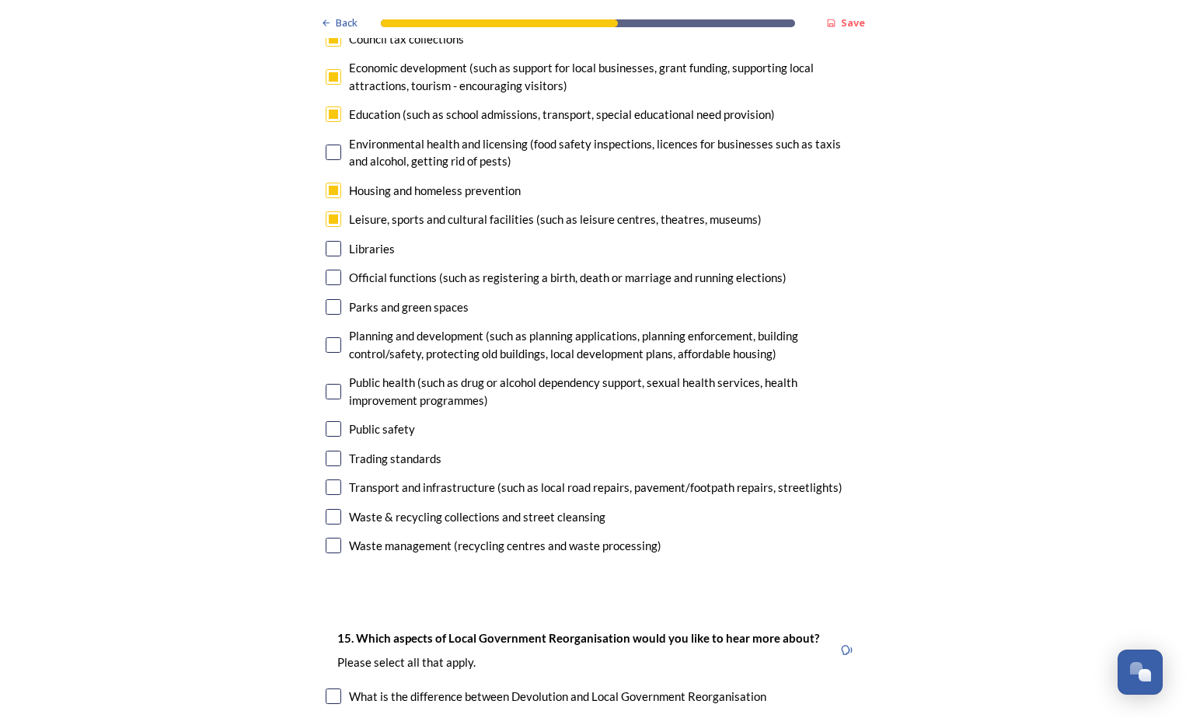
click at [326, 480] on input "checkbox" at bounding box center [334, 488] width 16 height 16
checkbox input "false"
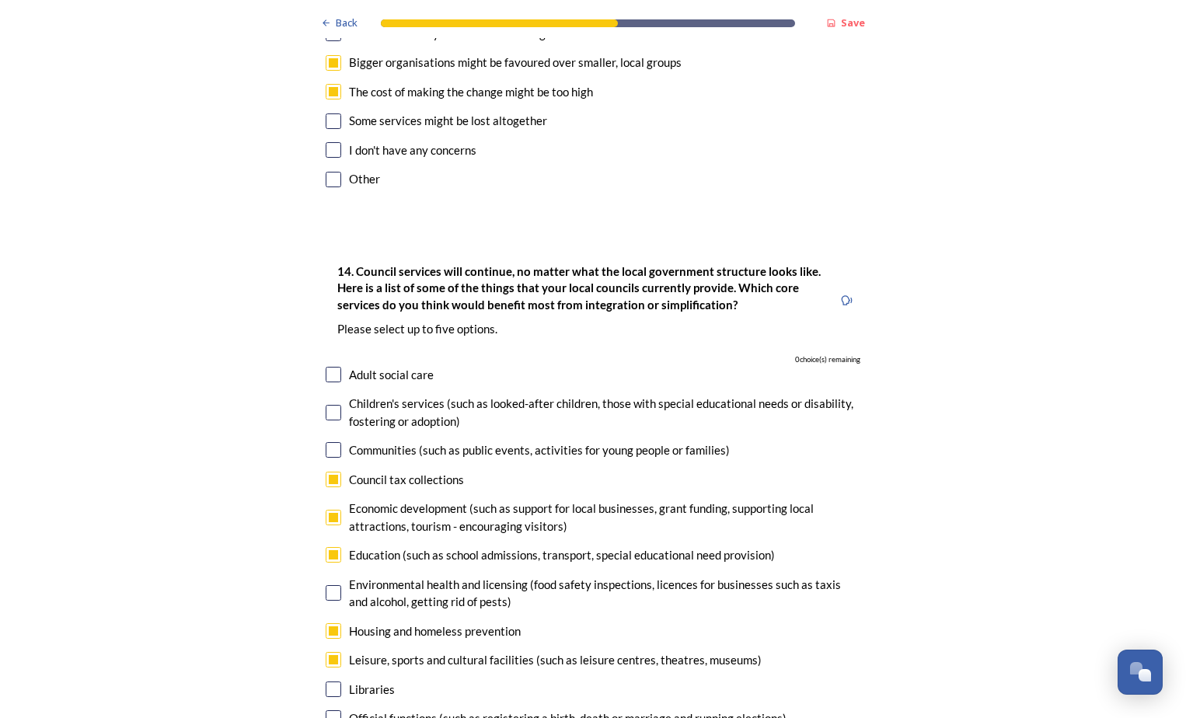
drag, startPoint x: 326, startPoint y: 398, endPoint x: 344, endPoint y: 391, distance: 18.5
click at [327, 472] on input "checkbox" at bounding box center [334, 480] width 16 height 16
checkbox input "false"
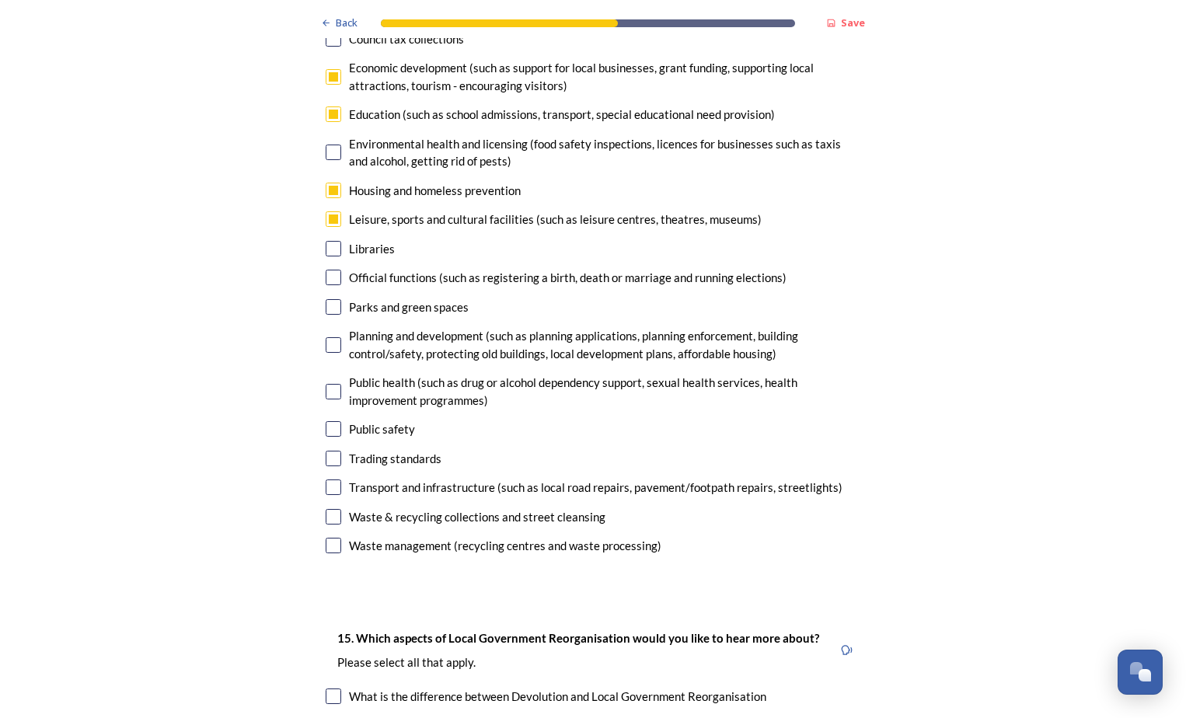
click at [333, 480] on input "checkbox" at bounding box center [334, 488] width 16 height 16
checkbox input "true"
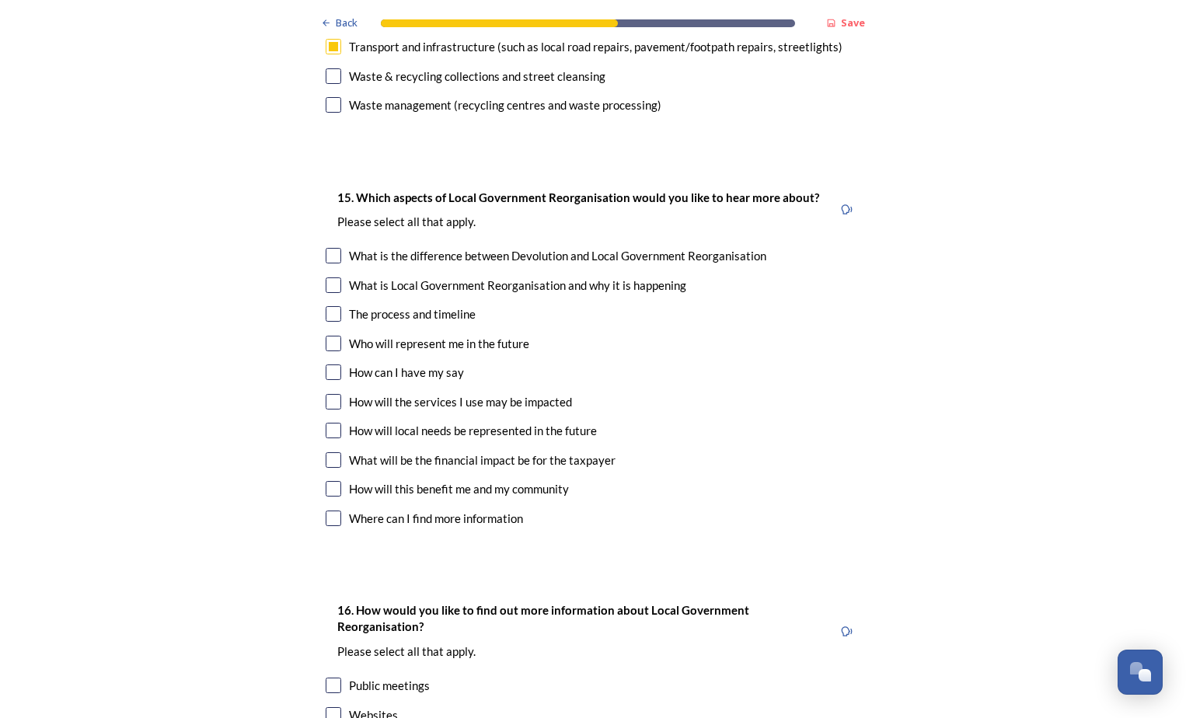
click at [333, 306] on input "checkbox" at bounding box center [334, 314] width 16 height 16
checkbox input "true"
click at [329, 365] on input "checkbox" at bounding box center [334, 373] width 16 height 16
checkbox input "true"
click at [327, 452] on input "checkbox" at bounding box center [334, 460] width 16 height 16
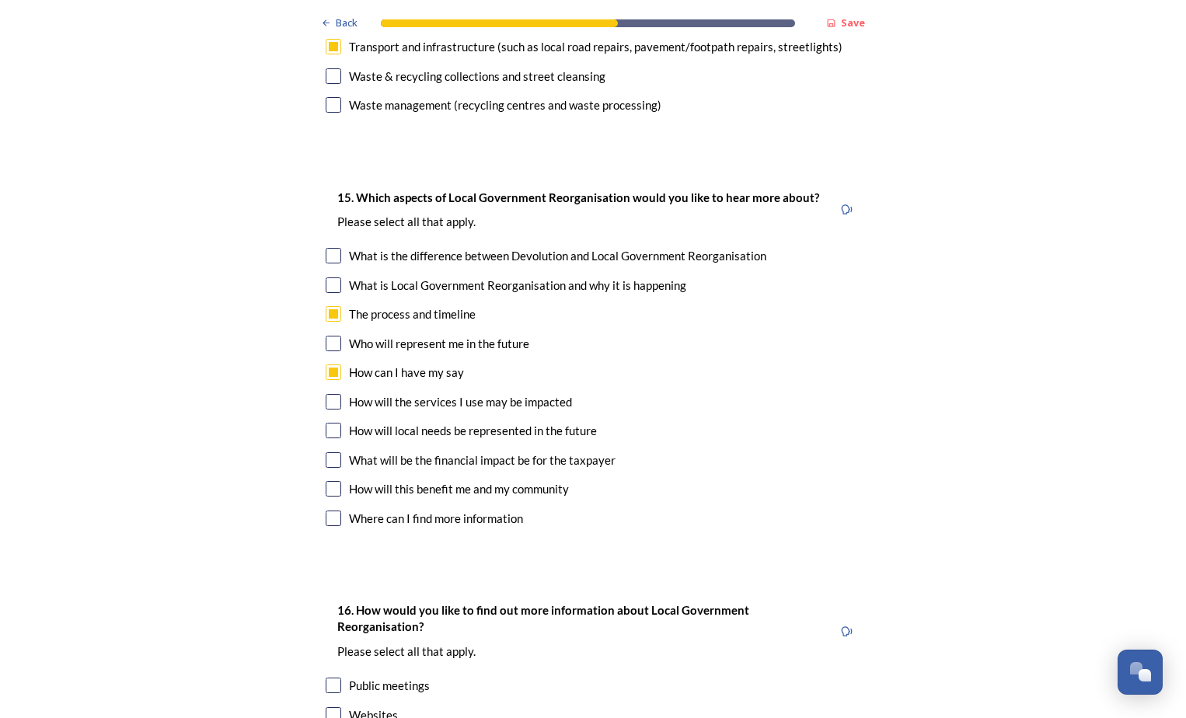
checkbox input "true"
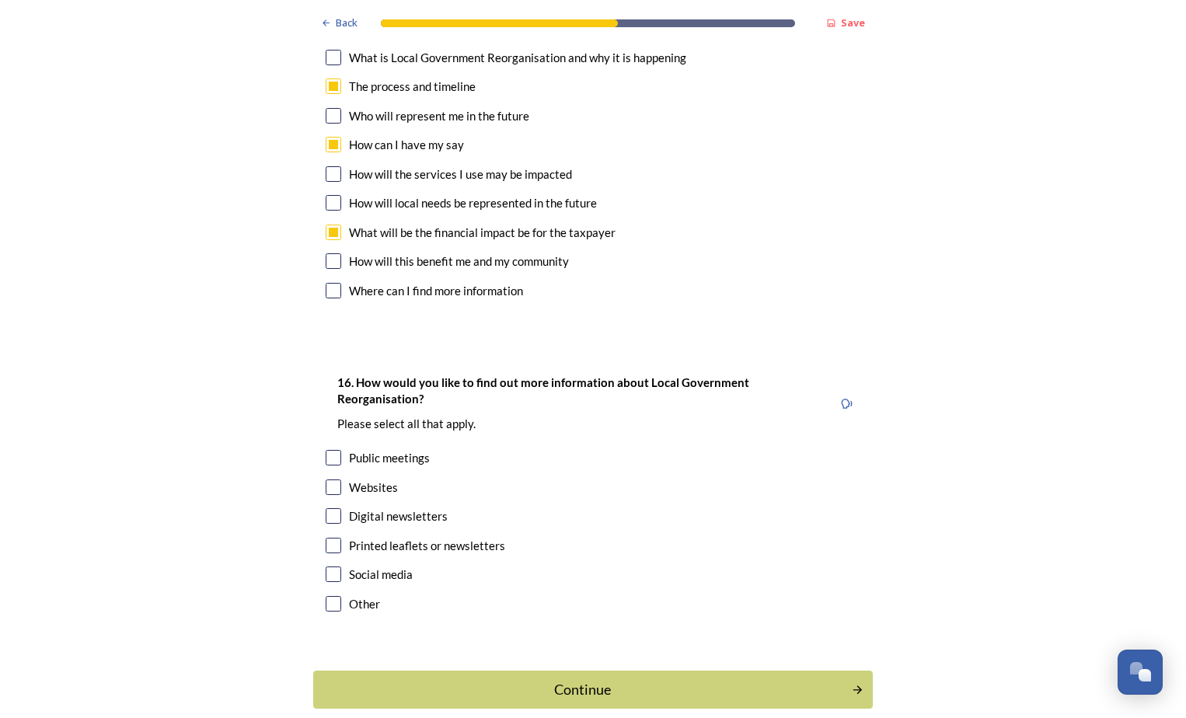
scroll to position [4192, 0]
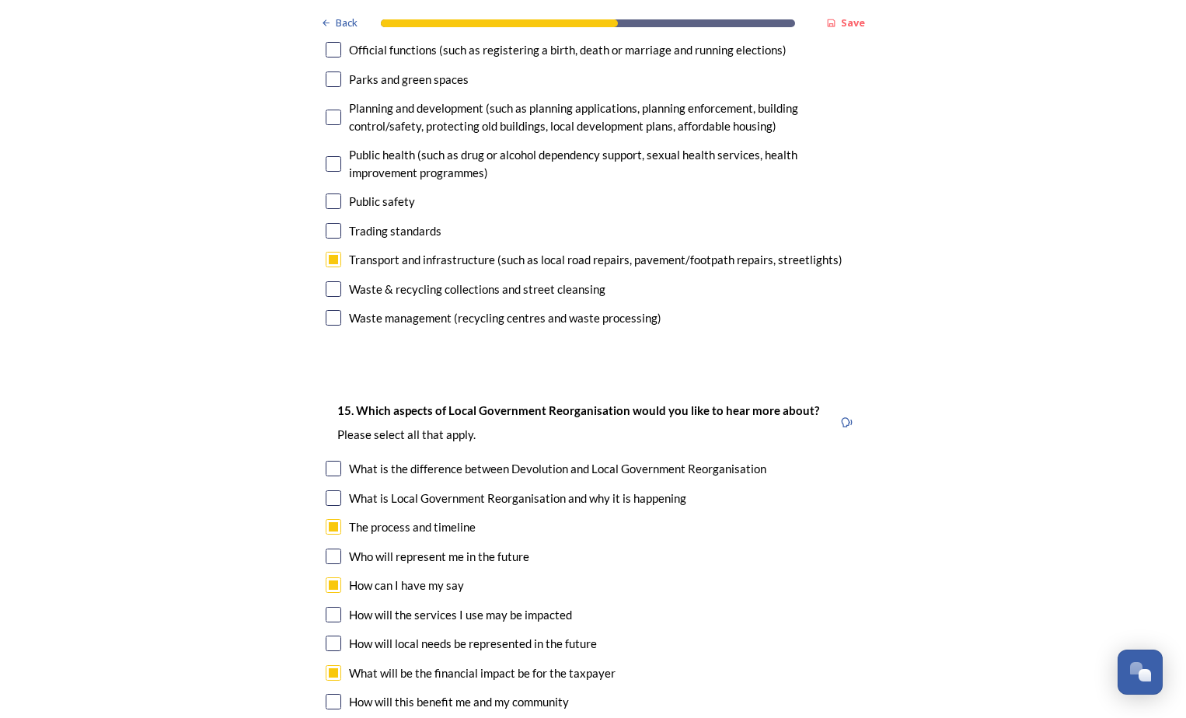
click at [326, 717] on input "checkbox" at bounding box center [334, 732] width 16 height 16
checkbox input "true"
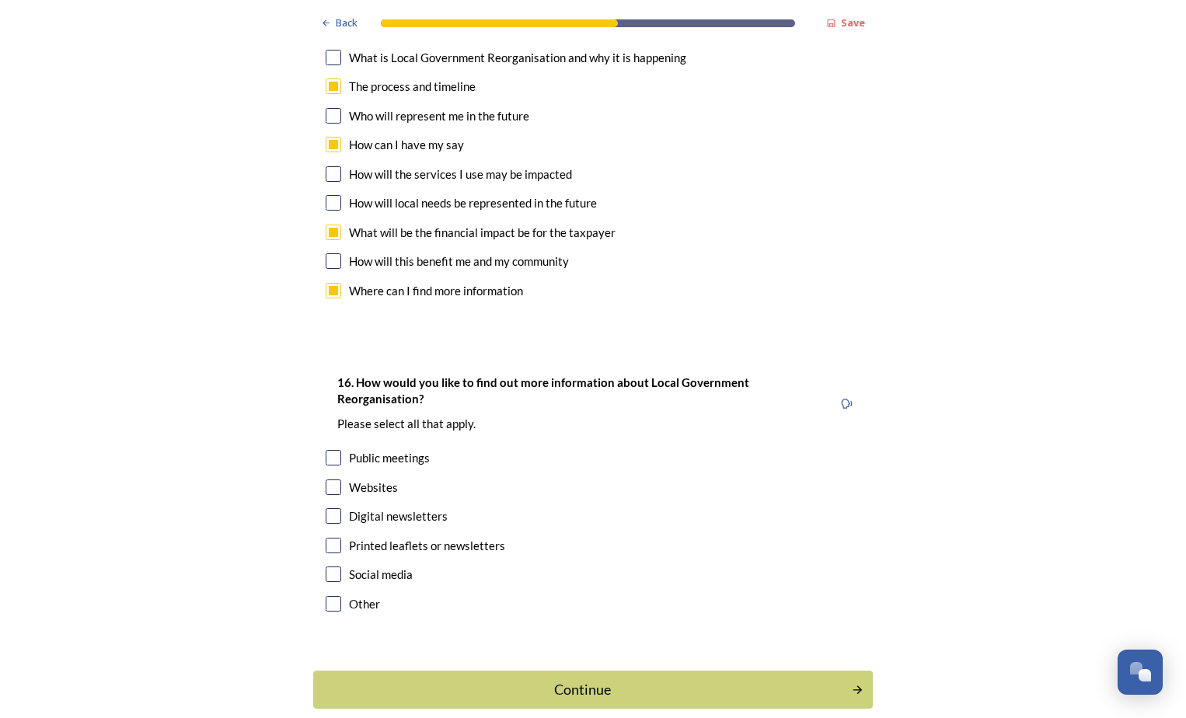
click at [326, 450] on input "checkbox" at bounding box center [334, 458] width 16 height 16
checkbox input "true"
click at [327, 480] on input "checkbox" at bounding box center [334, 488] width 16 height 16
checkbox input "true"
click at [330, 538] on input "checkbox" at bounding box center [334, 546] width 16 height 16
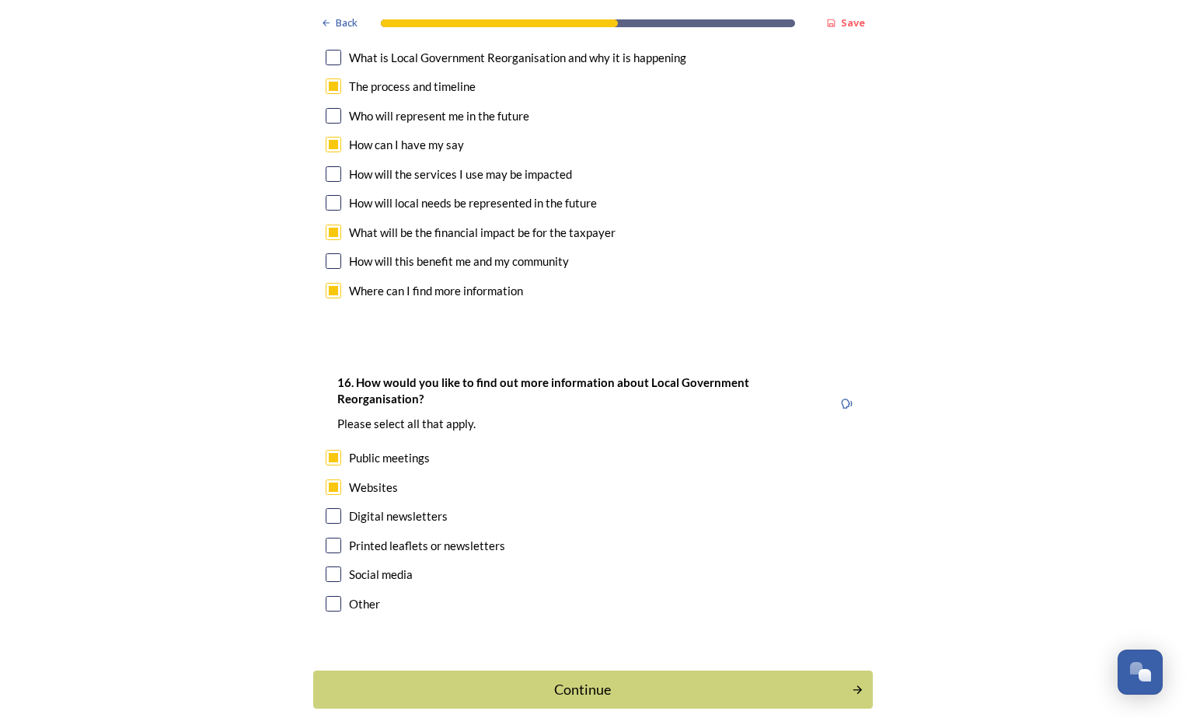
checkbox input "true"
click at [588, 679] on div "Continue" at bounding box center [582, 689] width 526 height 21
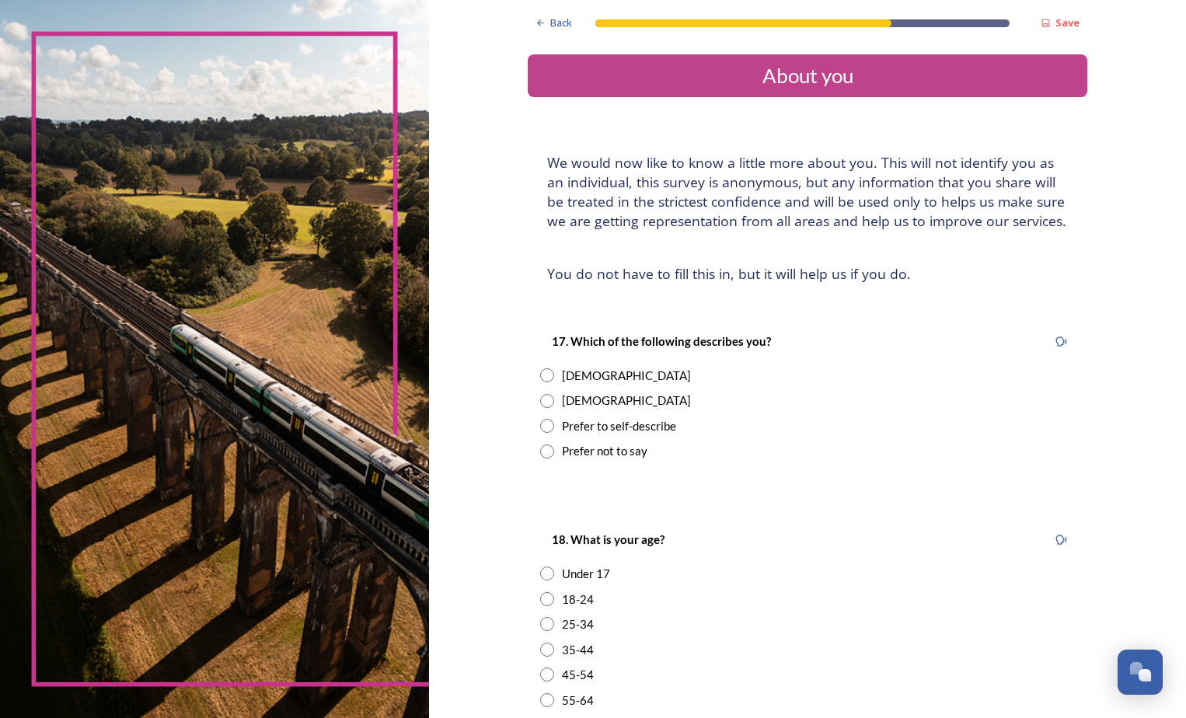
click at [543, 402] on input "radio" at bounding box center [547, 401] width 14 height 14
radio input "true"
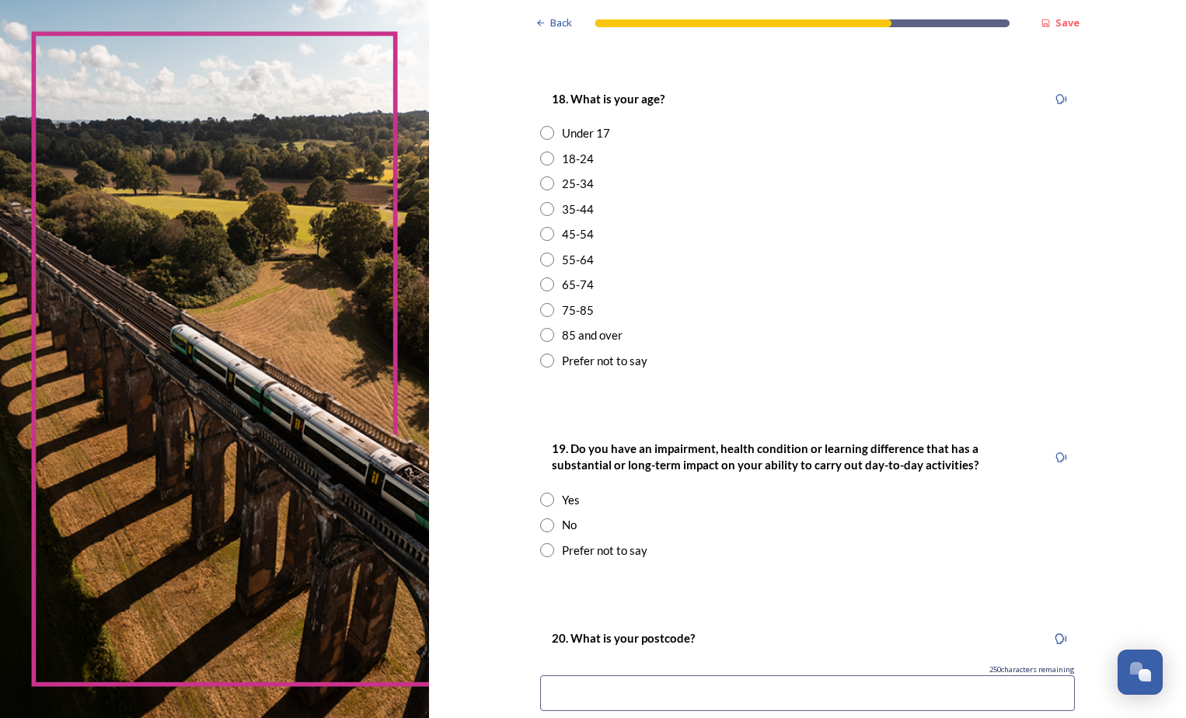
click at [542, 285] on input "radio" at bounding box center [547, 284] width 14 height 14
radio input "true"
click at [540, 521] on input "radio" at bounding box center [547, 525] width 14 height 14
radio input "true"
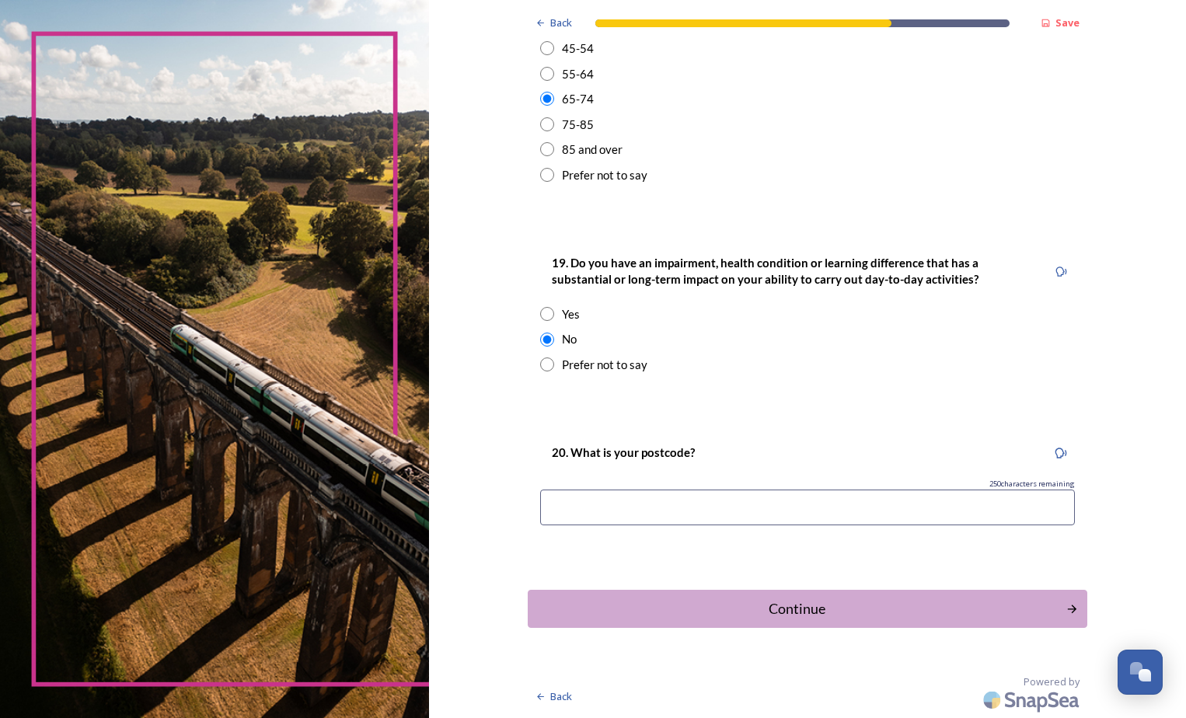
click at [692, 515] on input at bounding box center [807, 508] width 535 height 36
click at [545, 508] on input "rh12 5jw" at bounding box center [807, 508] width 535 height 36
click at [555, 506] on input "rh12 5jw" at bounding box center [807, 508] width 535 height 36
click at [601, 506] on input "RH12 5jw" at bounding box center [807, 508] width 535 height 36
type input "RH12 5JW"
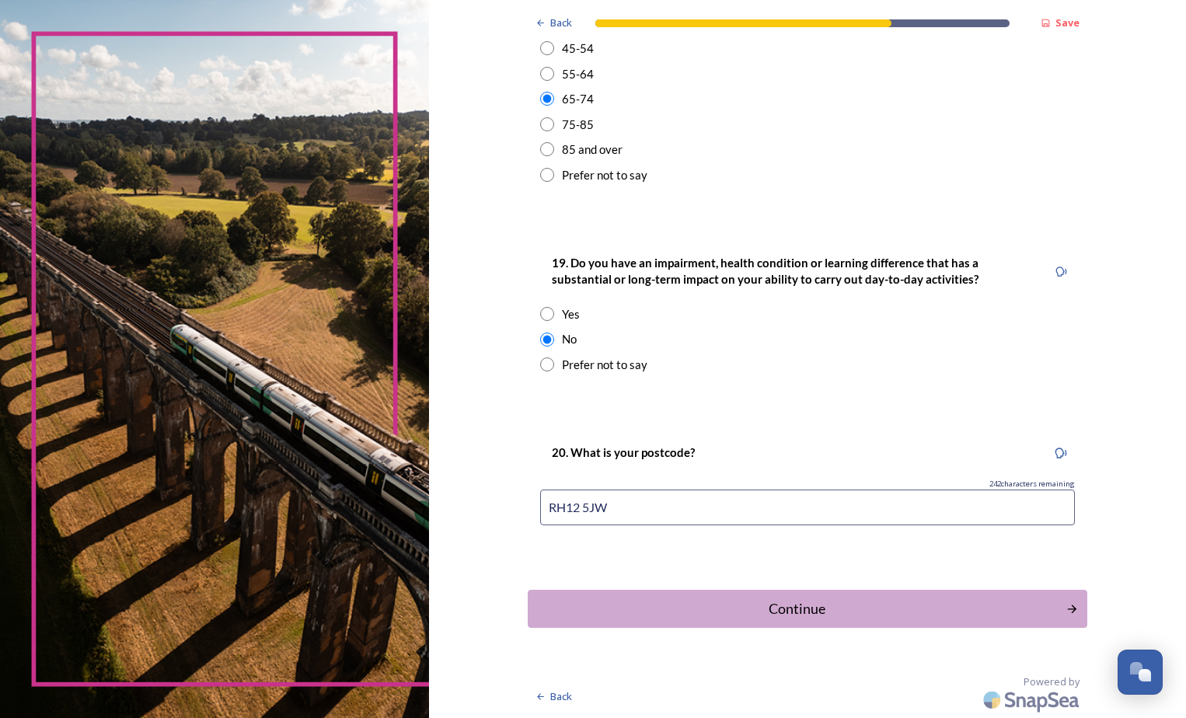
click at [796, 608] on div "Continue" at bounding box center [797, 609] width 522 height 21
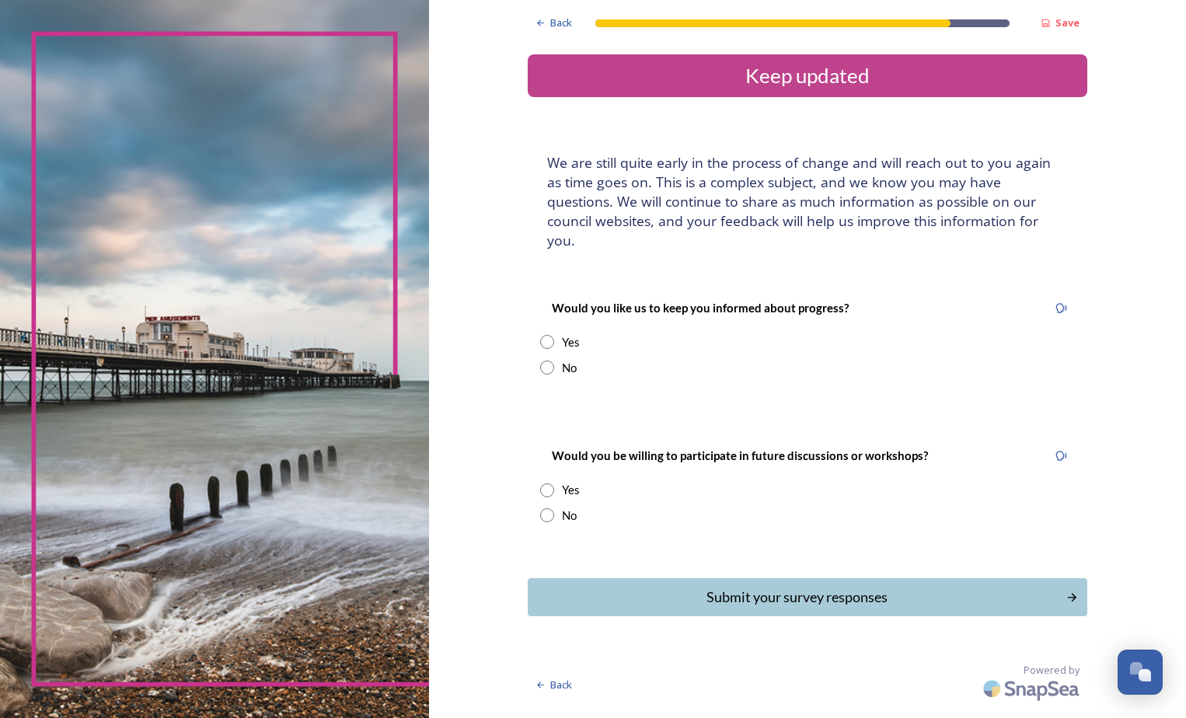
click at [549, 335] on input "radio" at bounding box center [547, 342] width 14 height 14
radio input "true"
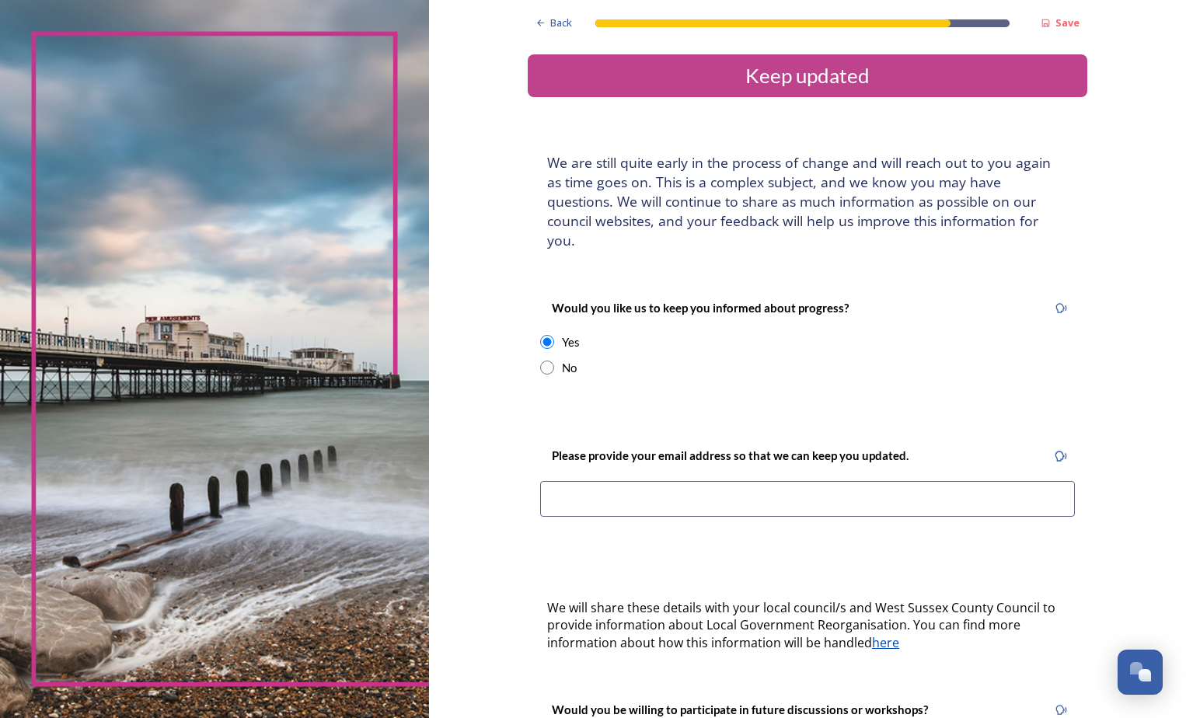
click at [656, 481] on input at bounding box center [807, 499] width 535 height 36
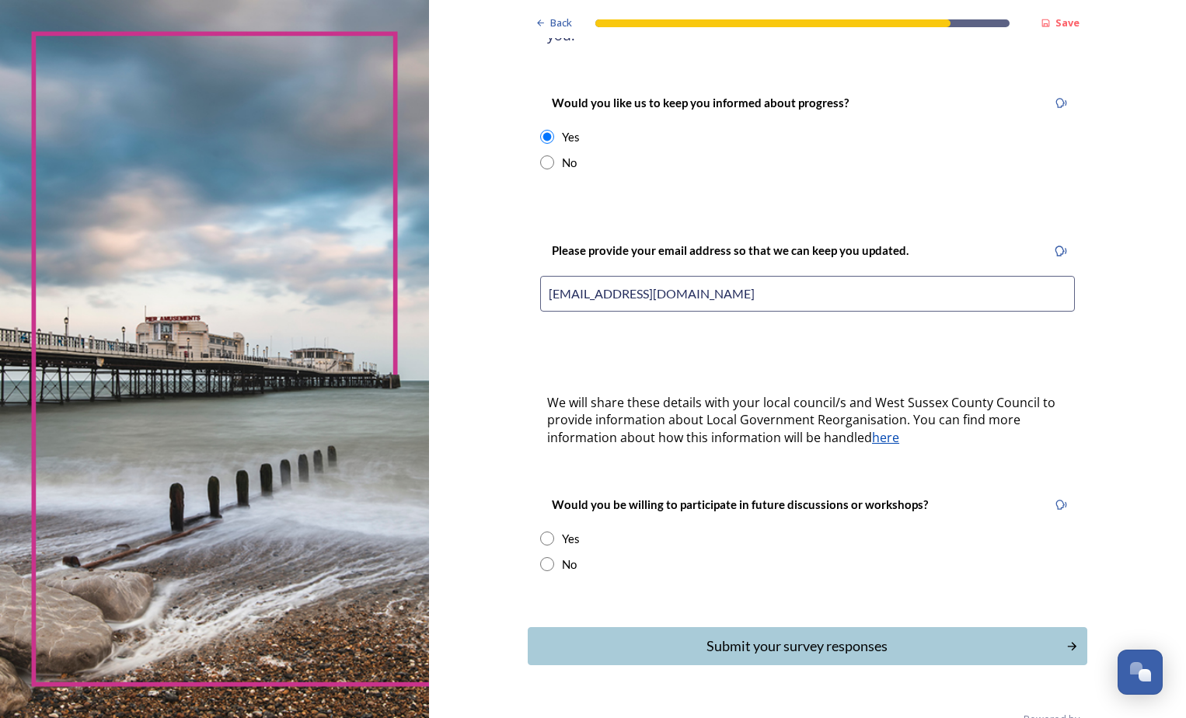
scroll to position [223, 0]
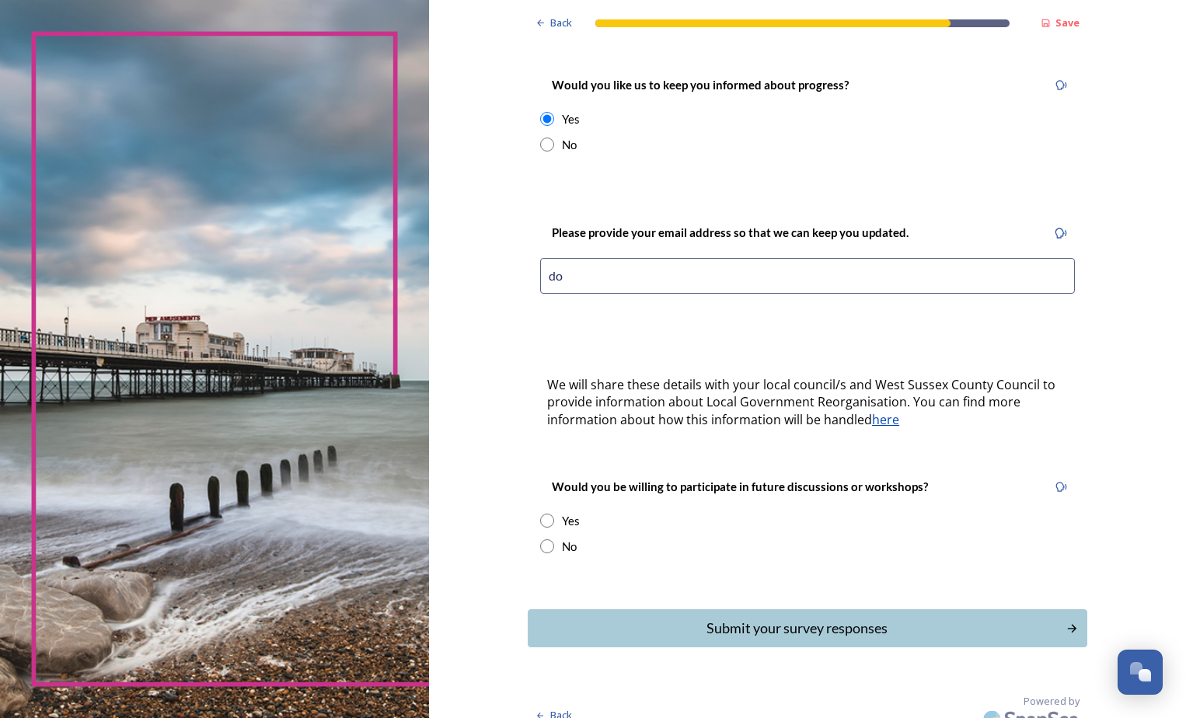
type input "d"
type input "[EMAIL_ADDRESS][DOMAIN_NAME]"
click at [547, 514] on input "radio" at bounding box center [547, 521] width 14 height 14
radio input "true"
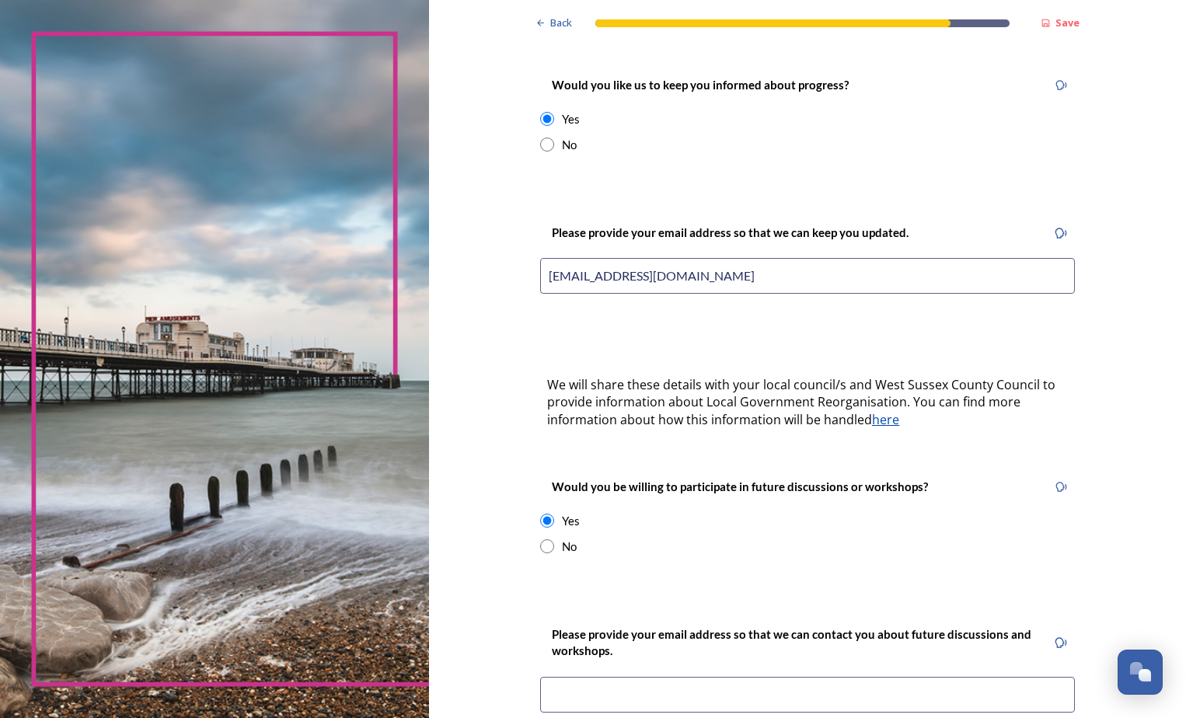
scroll to position [494, 0]
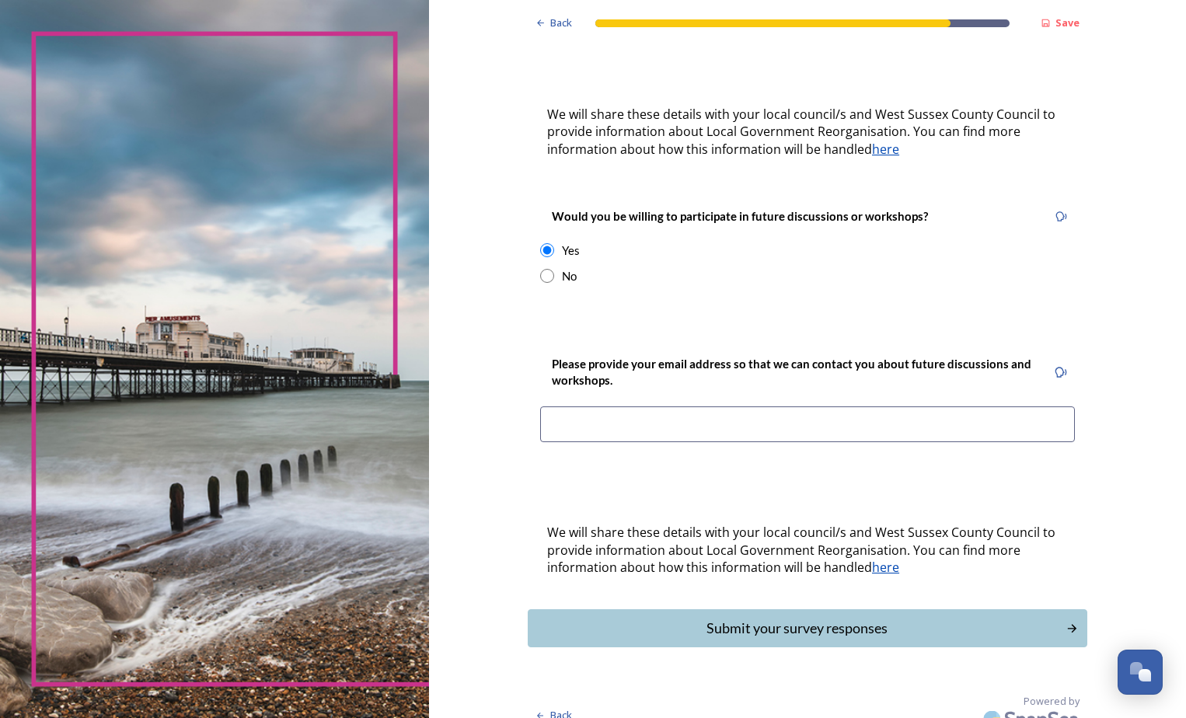
click at [645, 407] on input at bounding box center [807, 425] width 535 height 36
type input "[EMAIL_ADDRESS][DOMAIN_NAME]"
click at [799, 618] on div "Submit your survey responses" at bounding box center [797, 628] width 526 height 21
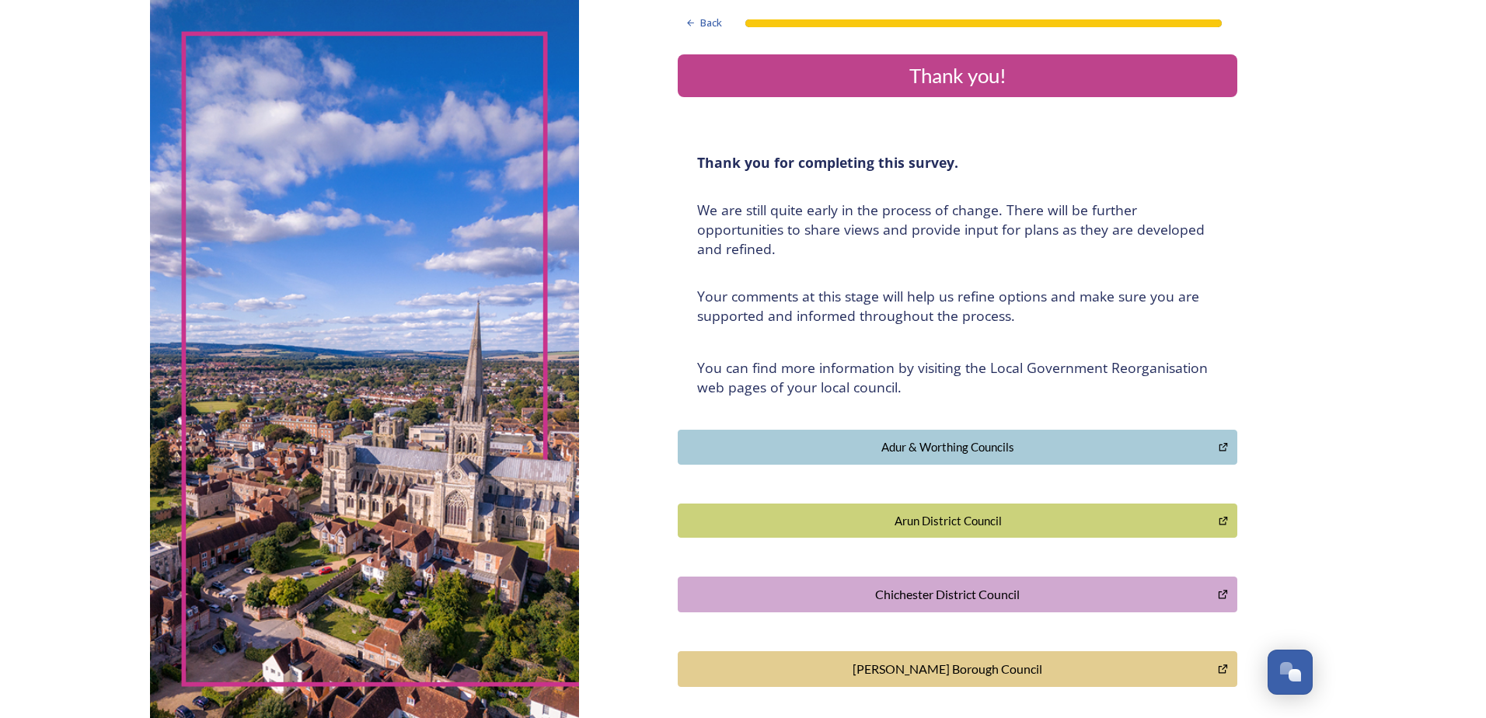
scroll to position [283, 0]
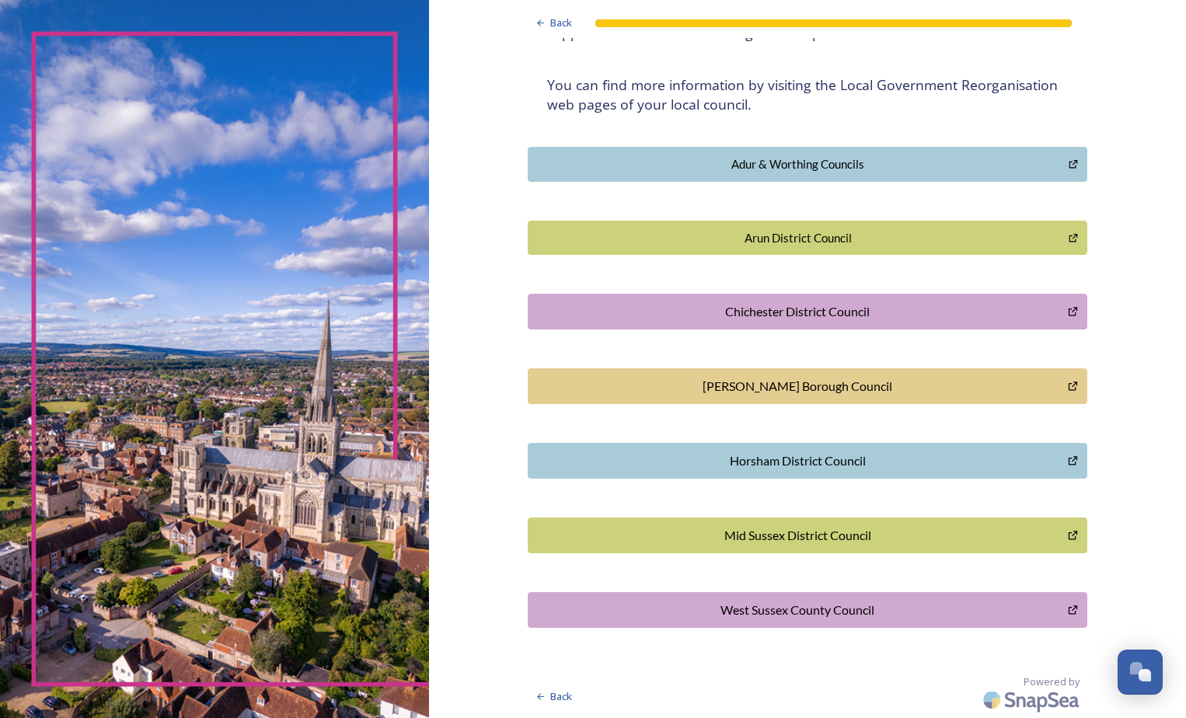
click at [788, 459] on div "Horsham District Council" at bounding box center [797, 461] width 523 height 19
